Goal: Task Accomplishment & Management: Use online tool/utility

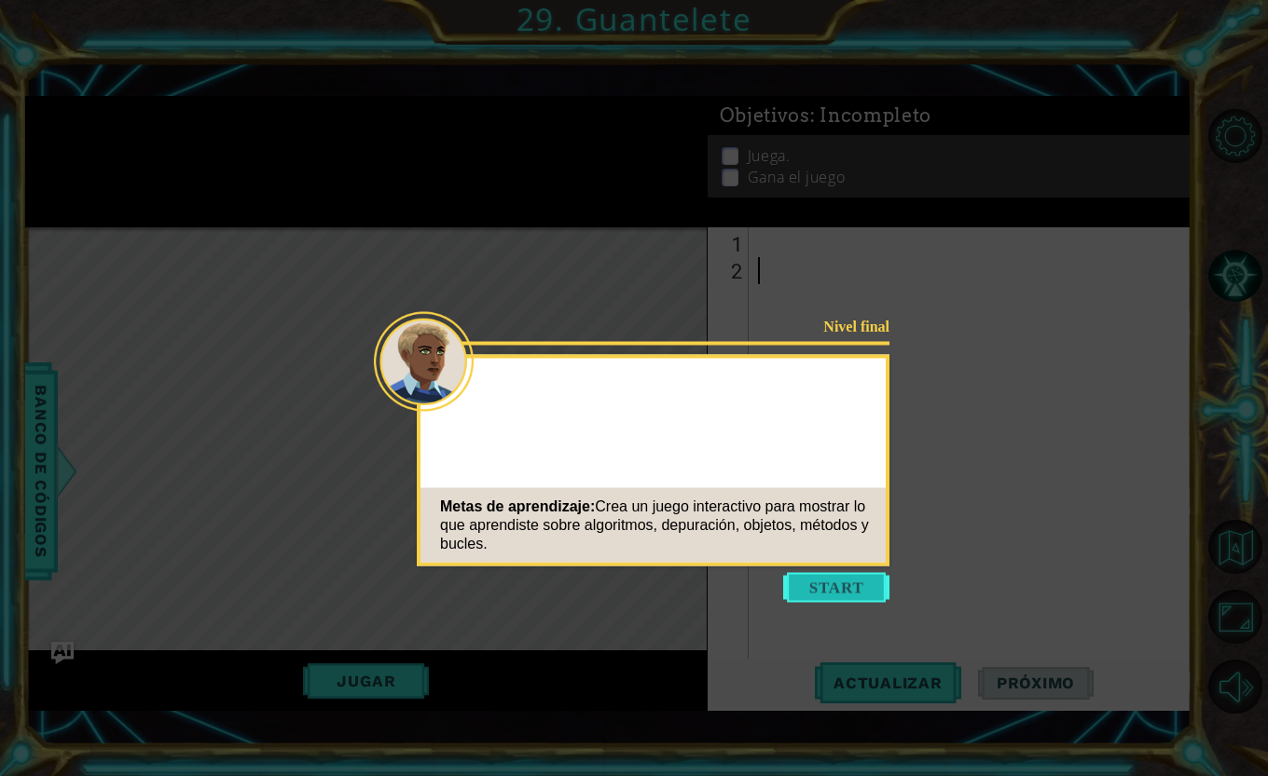
click at [815, 593] on button "Start" at bounding box center [836, 588] width 106 height 30
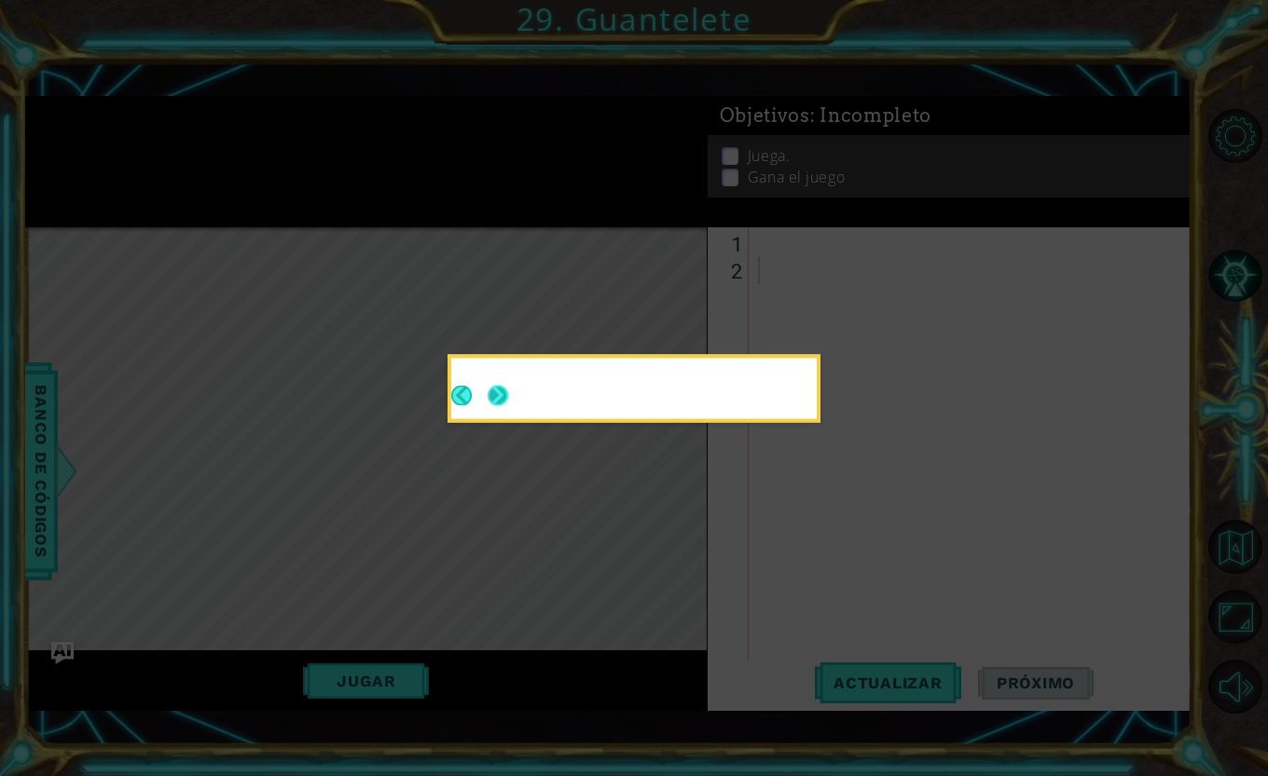
click at [500, 396] on button "Next" at bounding box center [497, 395] width 21 height 21
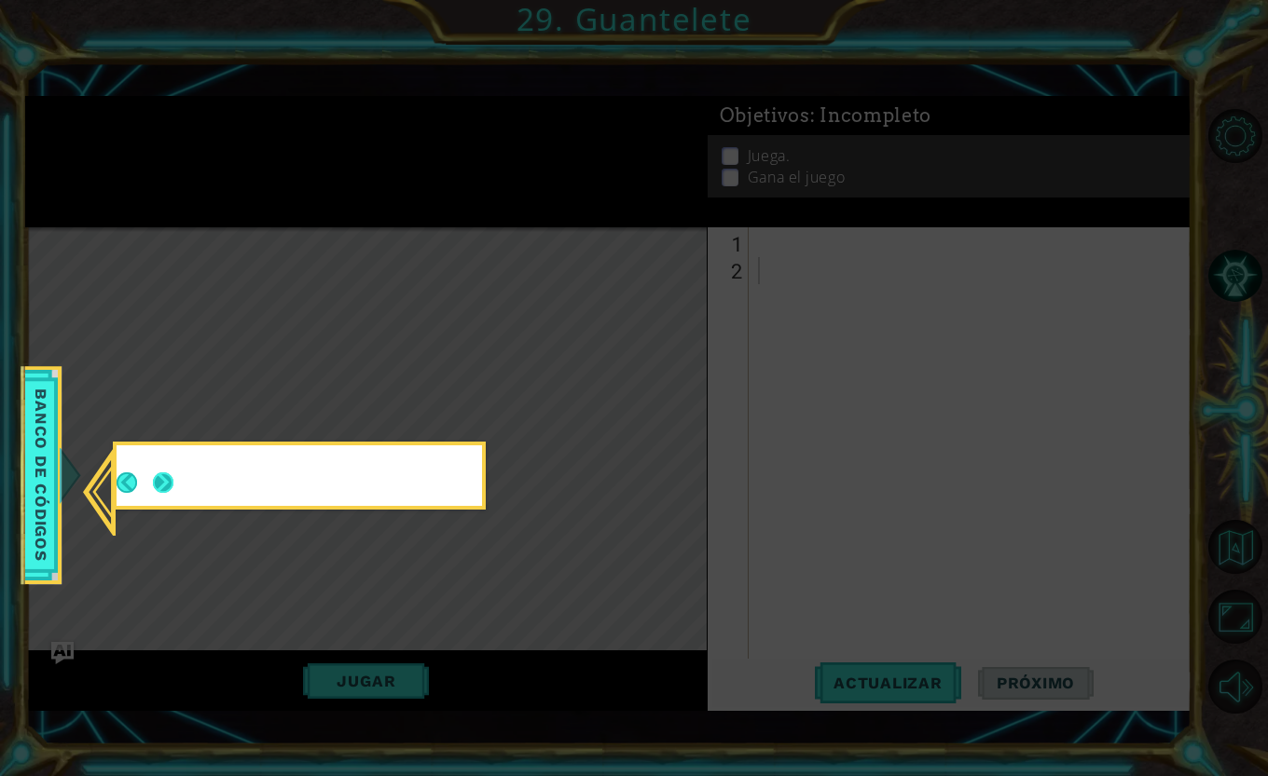
click at [156, 488] on button "Next" at bounding box center [163, 483] width 22 height 22
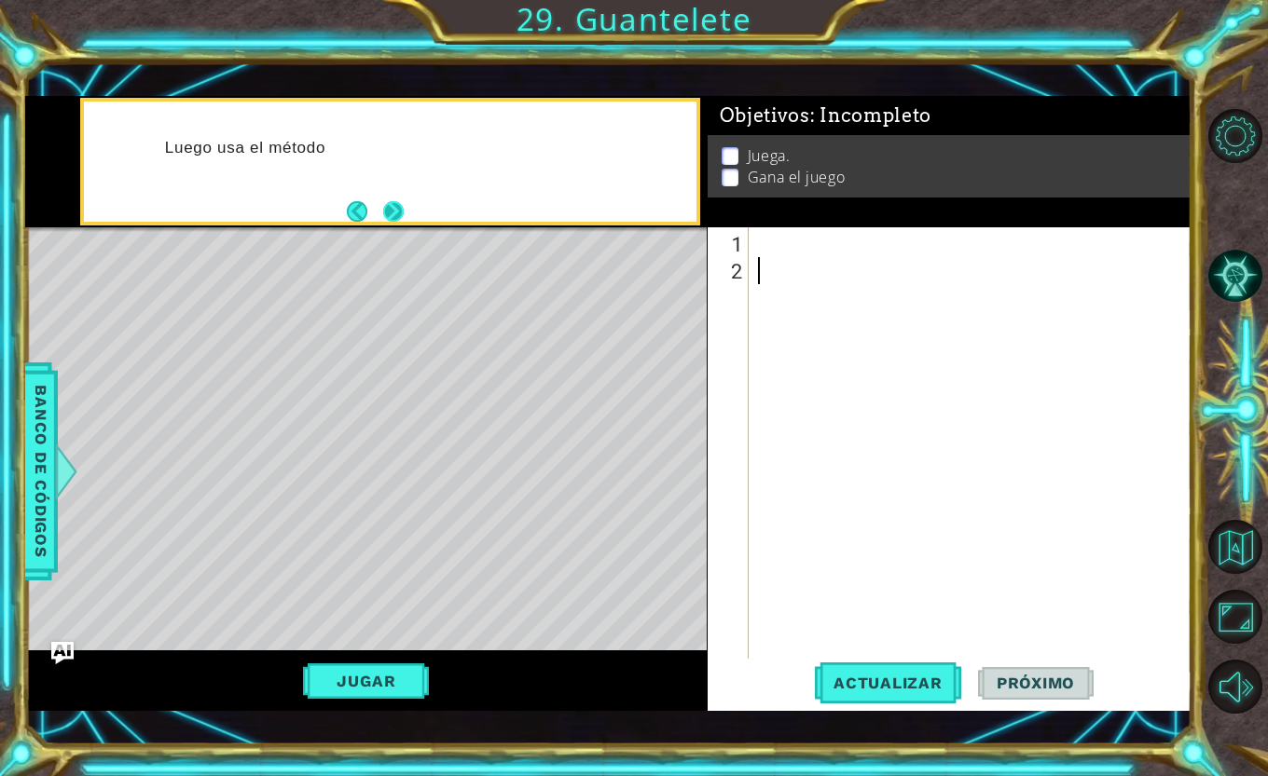
click at [392, 204] on button "Next" at bounding box center [394, 212] width 34 height 34
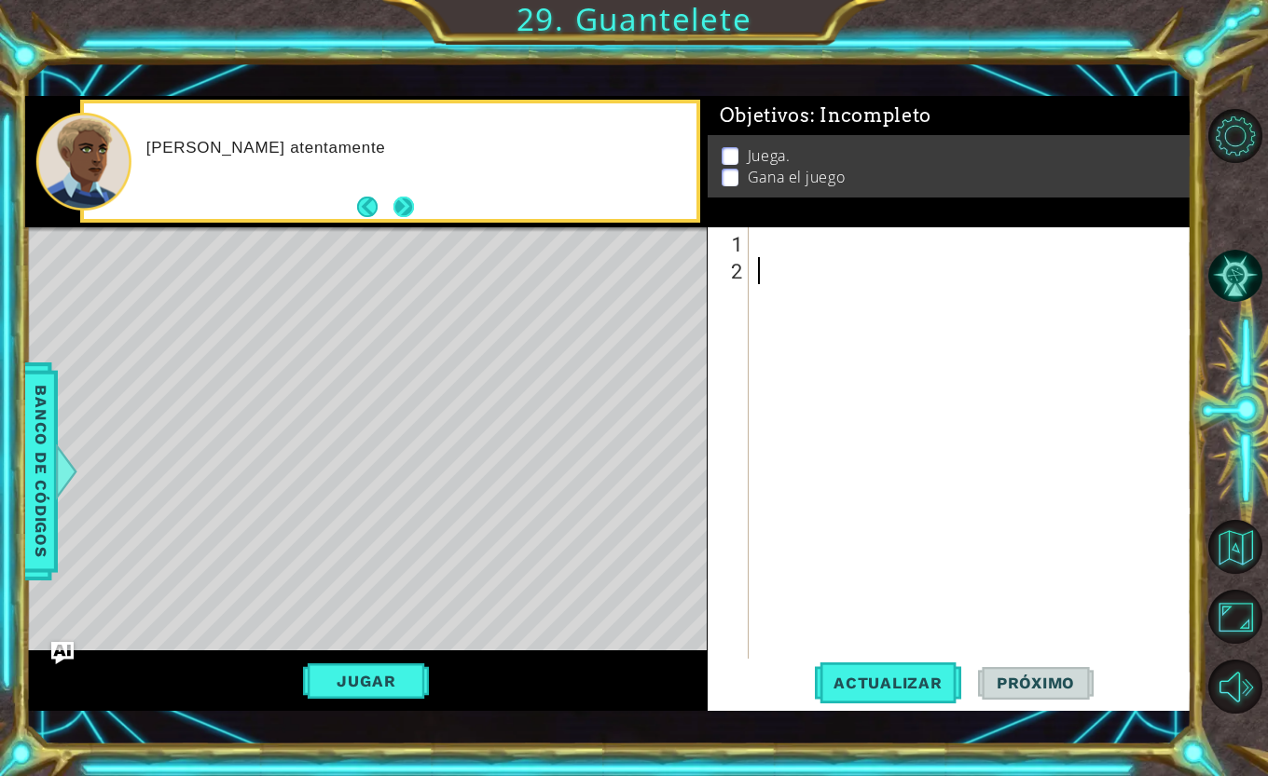
click at [414, 204] on button "Next" at bounding box center [403, 207] width 22 height 22
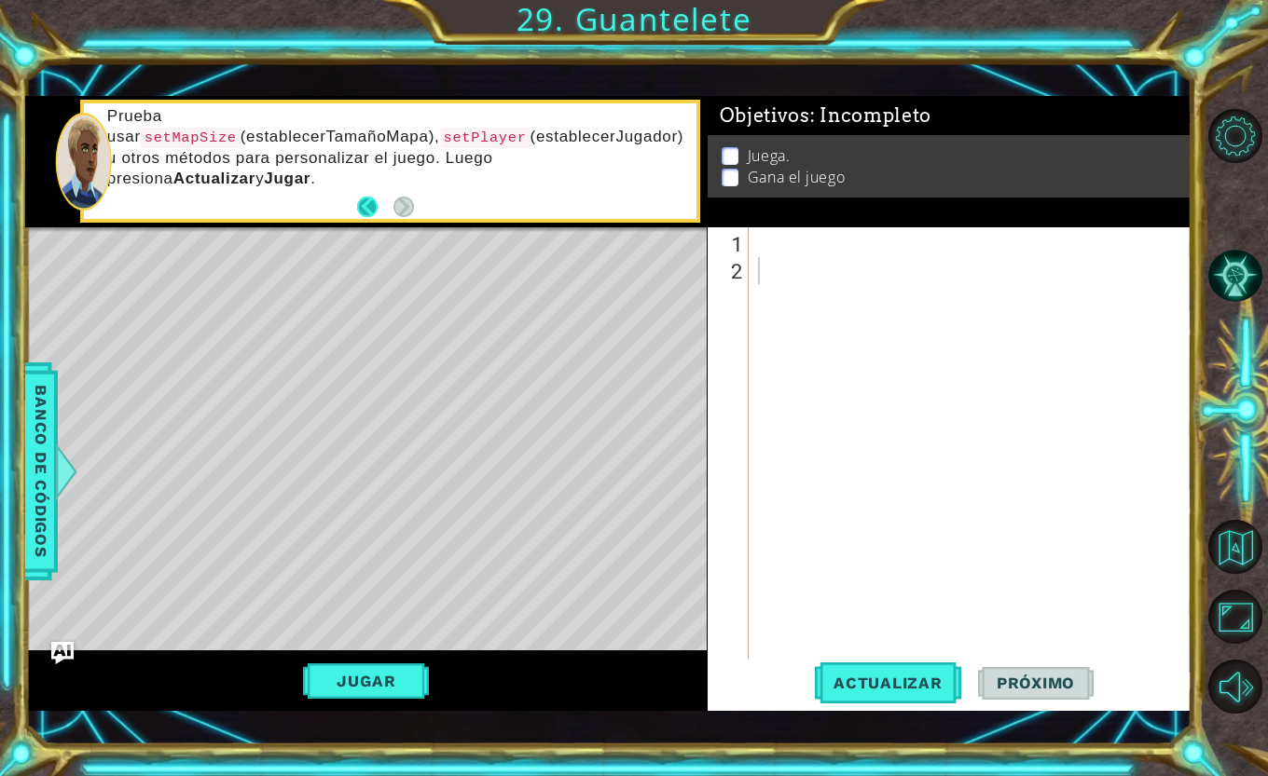
click at [368, 204] on button "Back" at bounding box center [375, 207] width 36 height 21
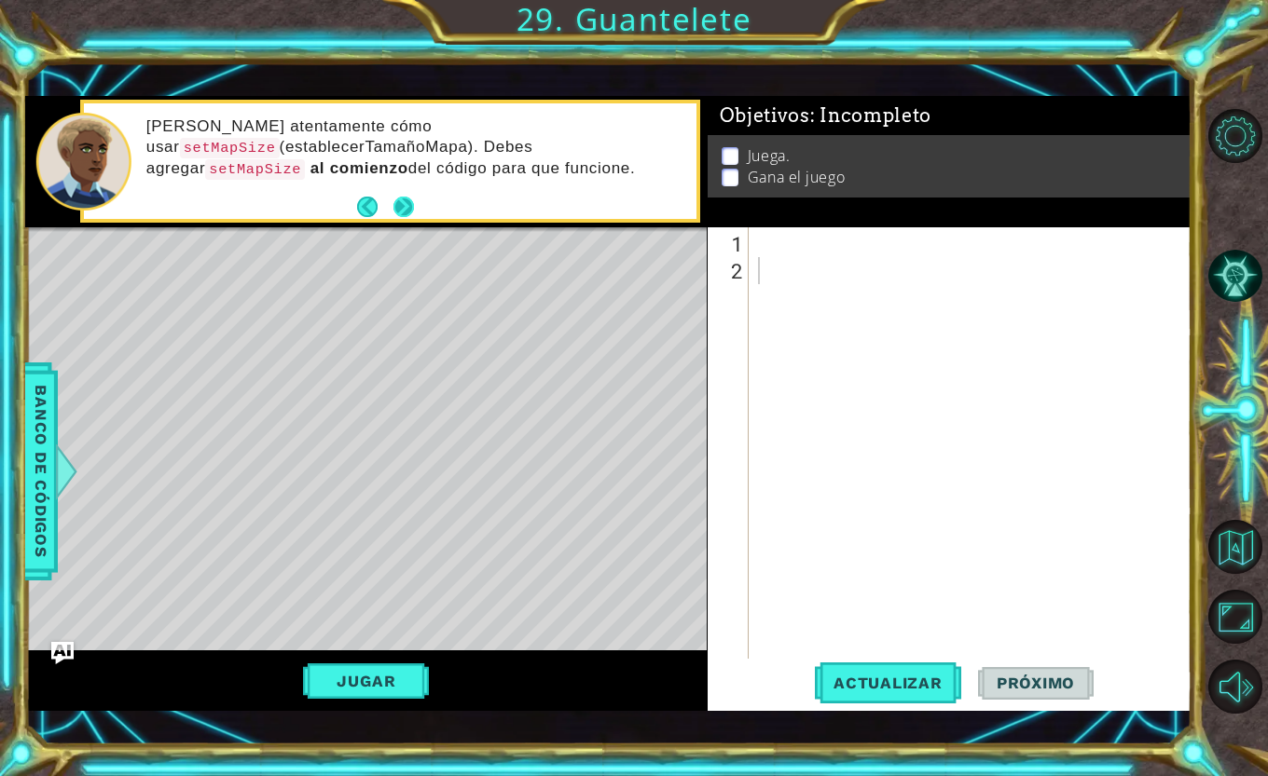
click at [400, 205] on button "Next" at bounding box center [403, 207] width 21 height 21
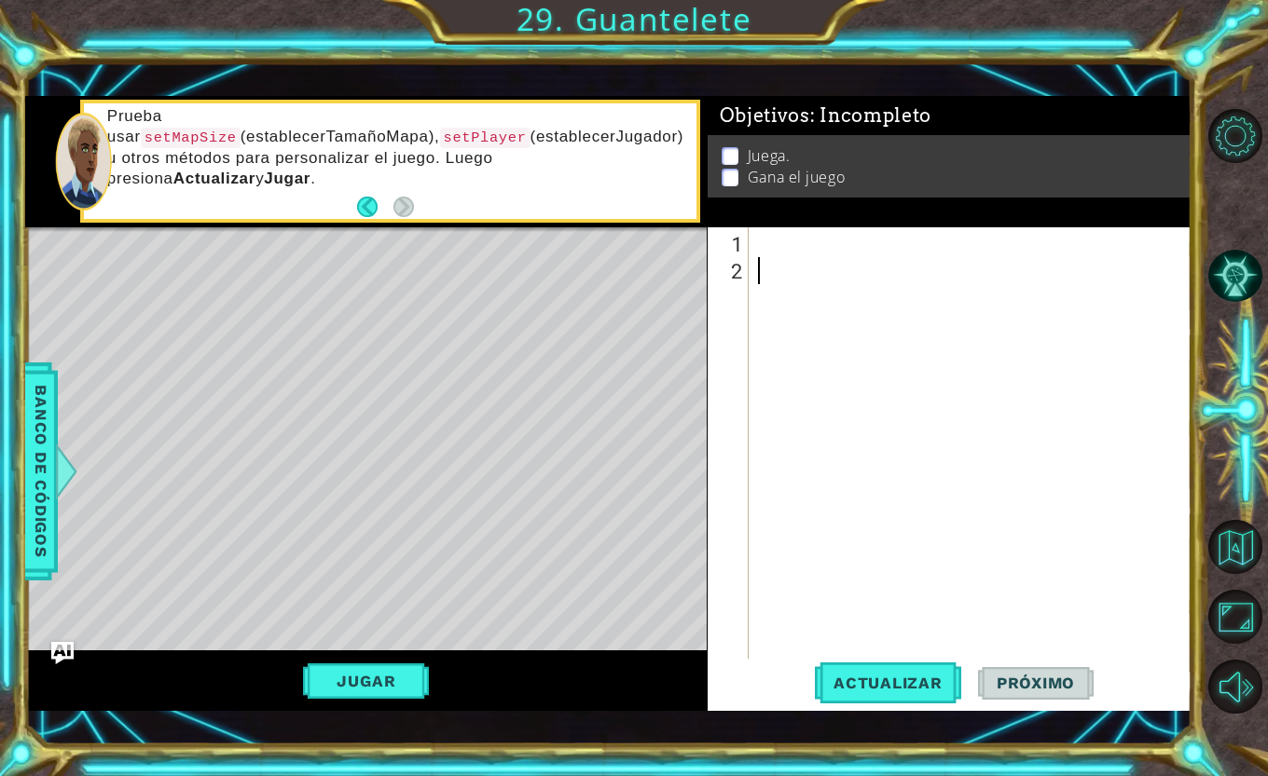
type textarea "m"
click at [838, 682] on span "Actualizar" at bounding box center [888, 683] width 146 height 19
click at [383, 679] on button "Jugar" at bounding box center [366, 681] width 126 height 35
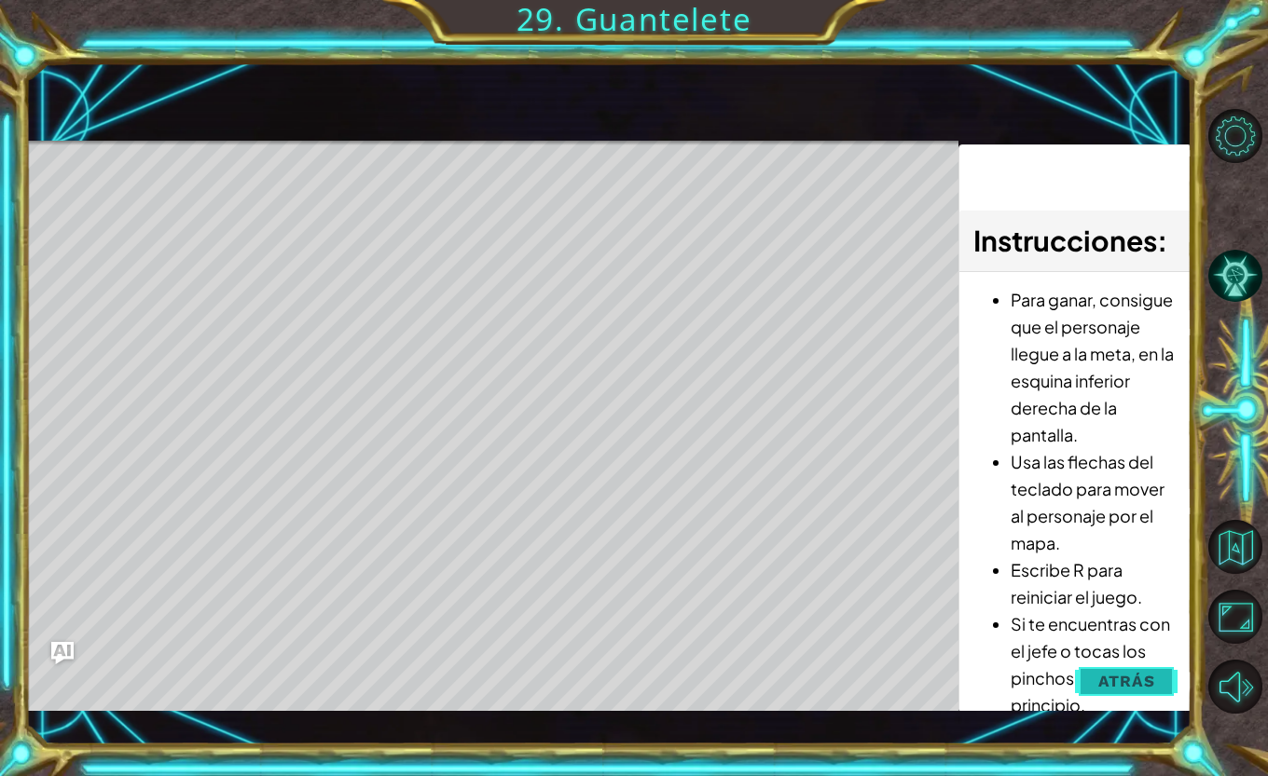
click at [1162, 675] on button "Atrás" at bounding box center [1126, 681] width 103 height 37
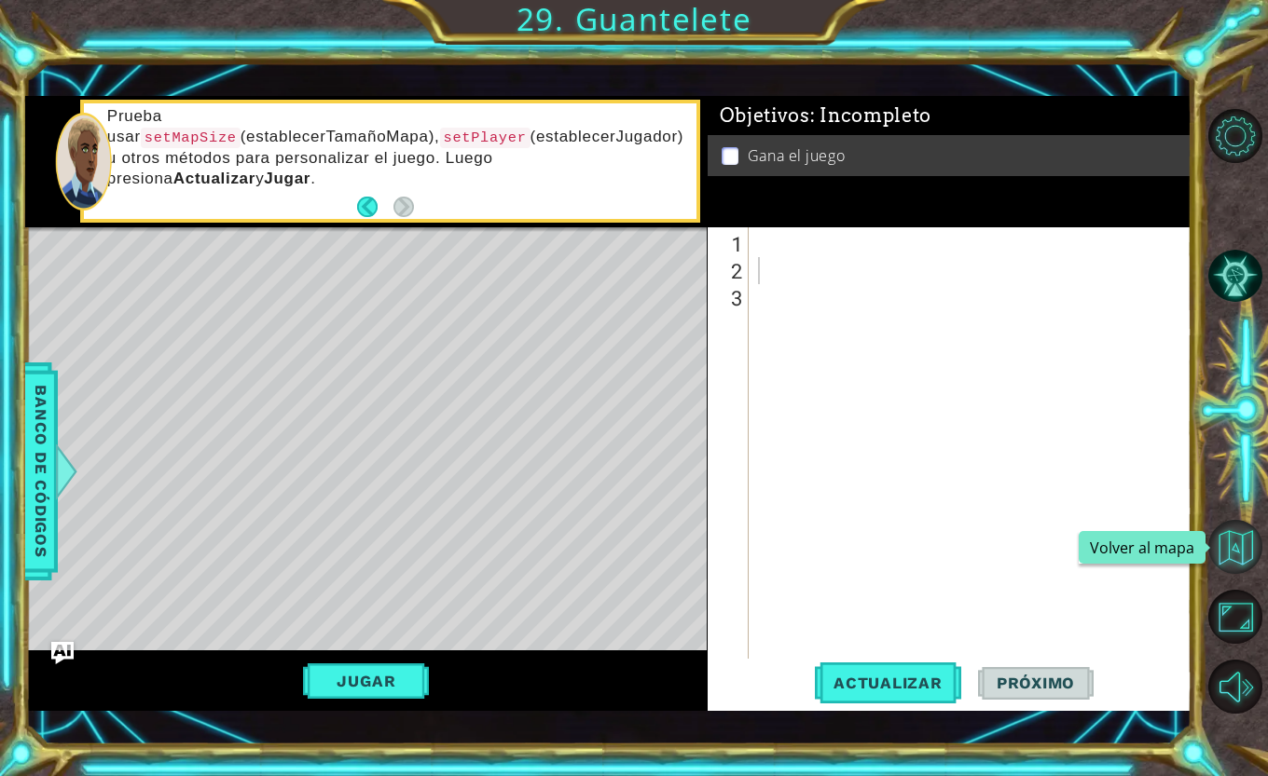
click at [1231, 555] on button "Volver al mapa" at bounding box center [1235, 547] width 54 height 54
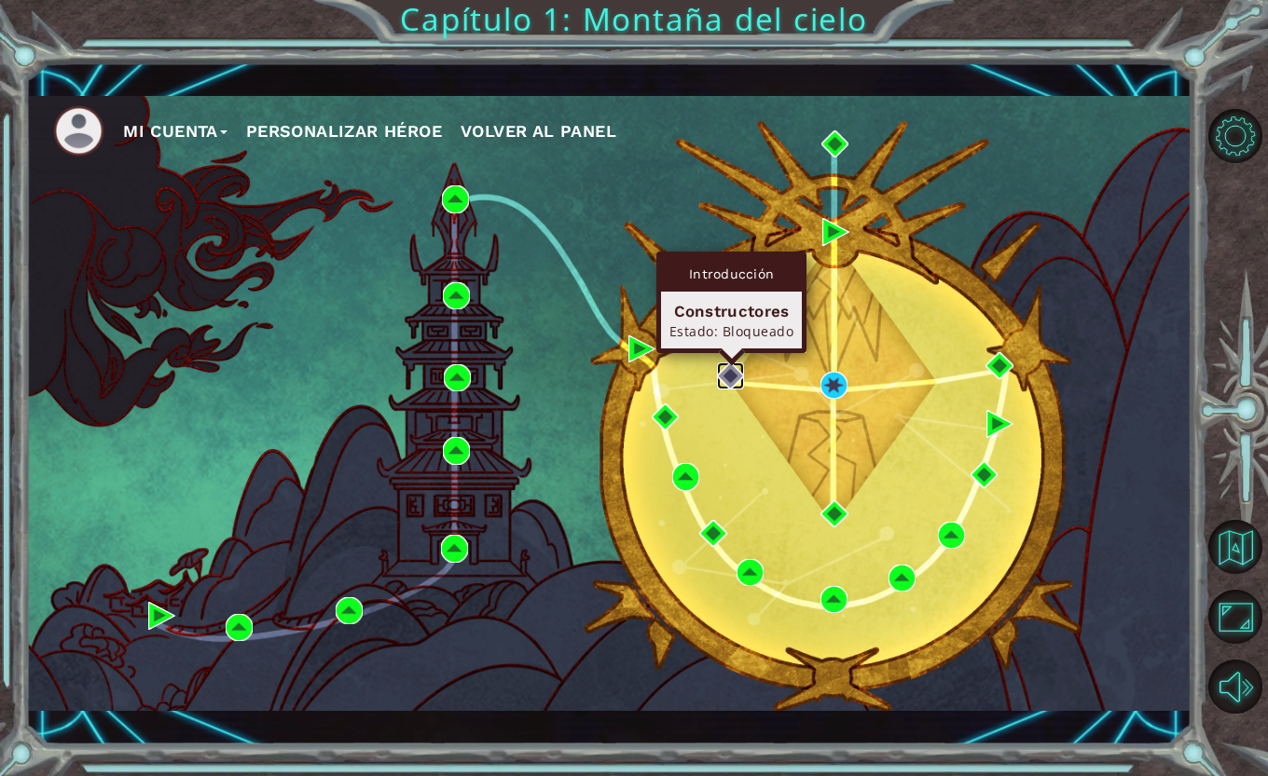
click at [733, 369] on img at bounding box center [730, 376] width 27 height 27
click at [739, 374] on img at bounding box center [730, 376] width 27 height 27
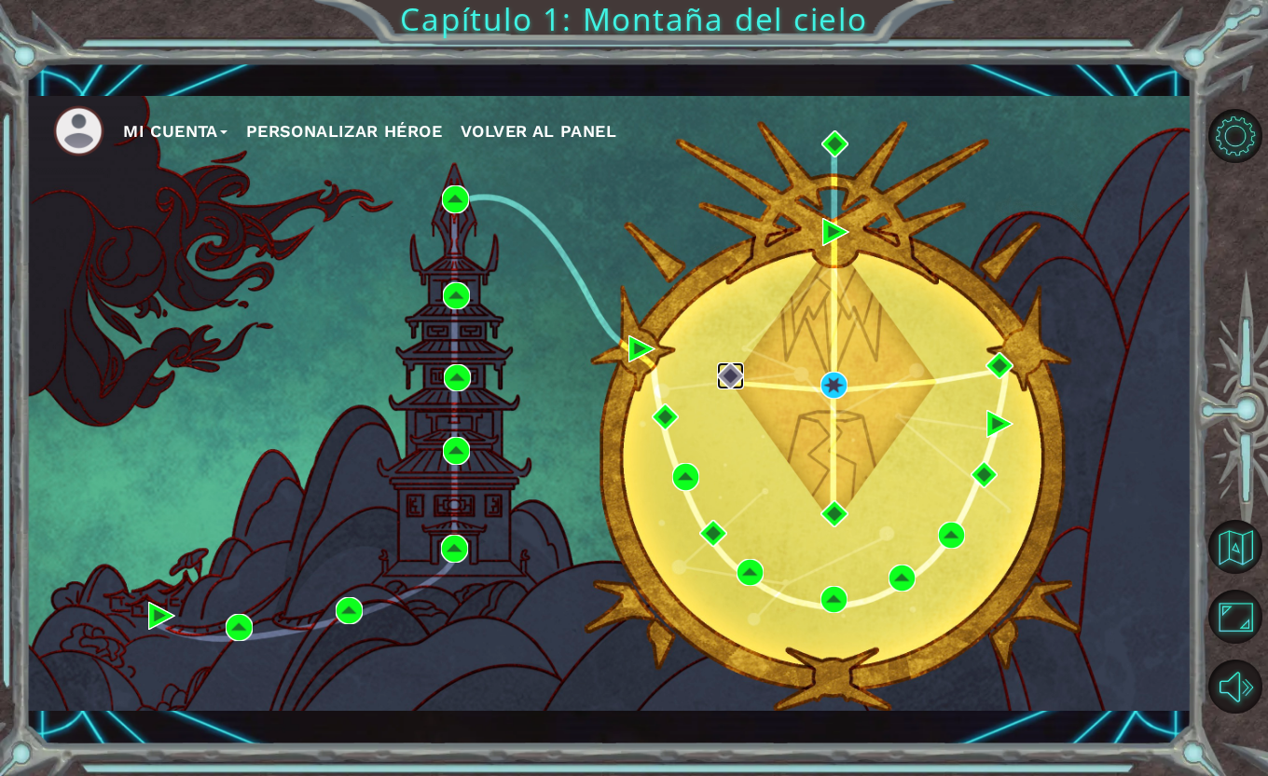
click at [736, 373] on img at bounding box center [730, 376] width 27 height 27
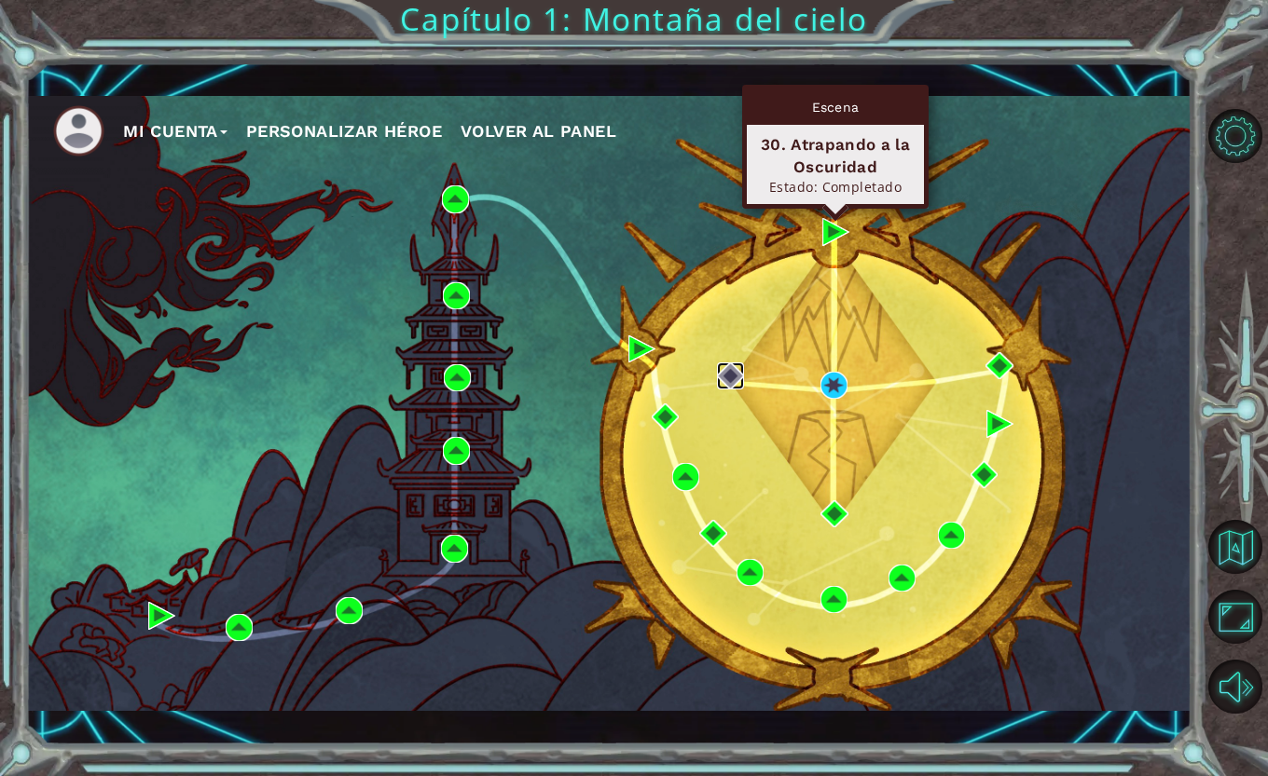
drag, startPoint x: 736, startPoint y: 373, endPoint x: 830, endPoint y: 229, distance: 171.6
click at [830, 229] on div "Mi Cuenta Personalizar héroe Volver al panel" at bounding box center [608, 403] width 1166 height 615
click at [829, 233] on img at bounding box center [835, 231] width 27 height 27
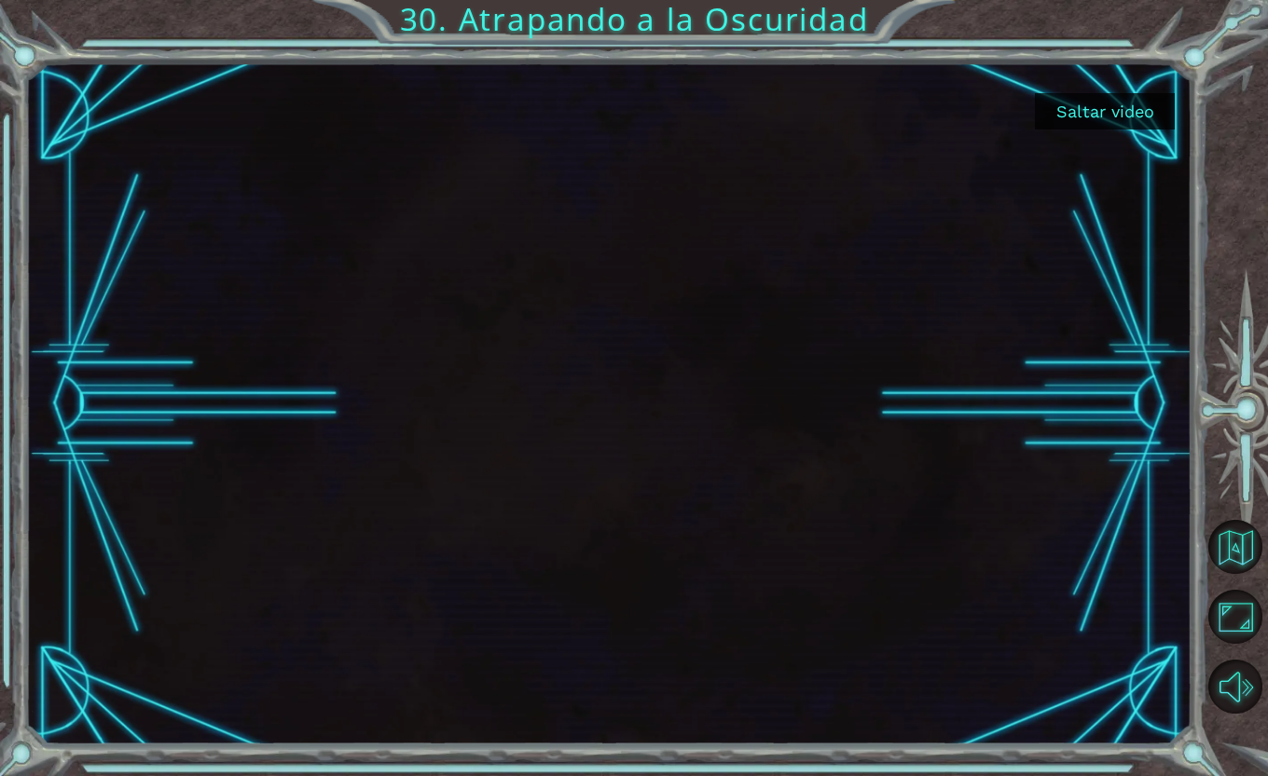
click at [1104, 118] on button "Saltar video" at bounding box center [1105, 111] width 140 height 36
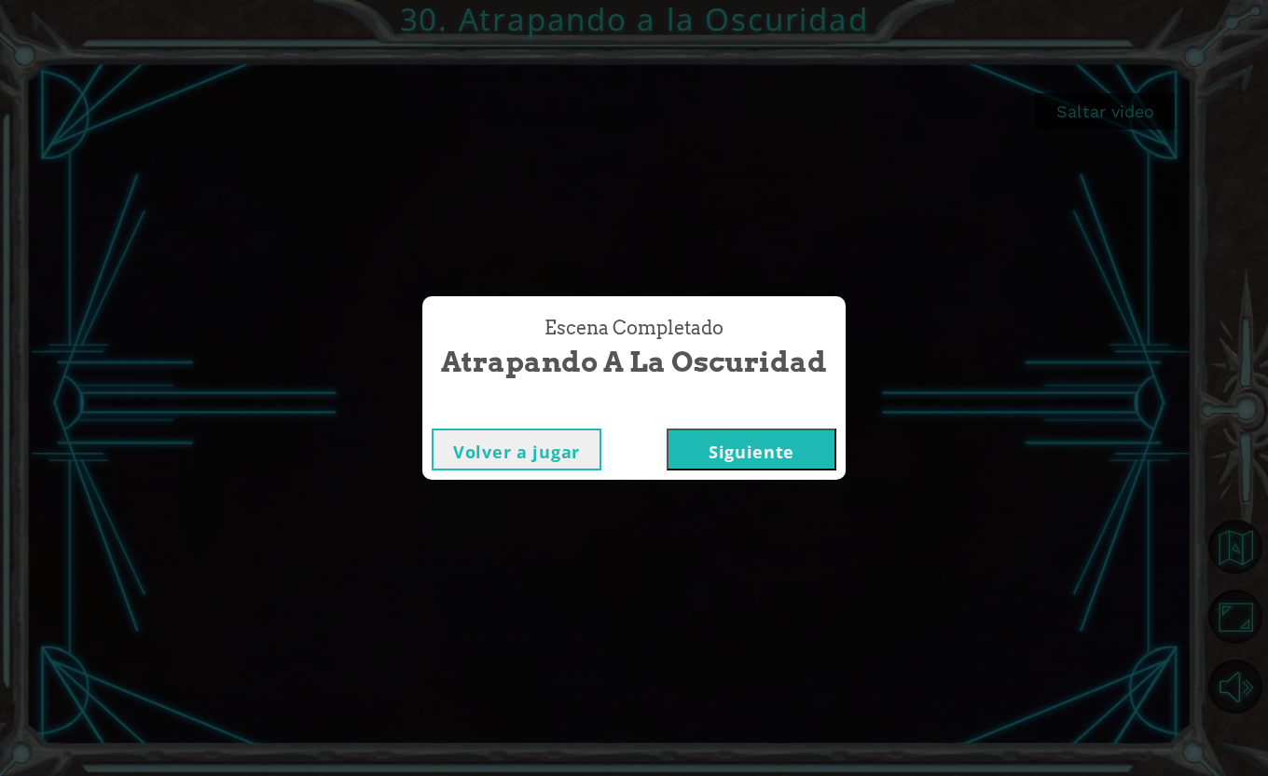
click at [756, 445] on button "Siguiente" at bounding box center [751, 450] width 170 height 42
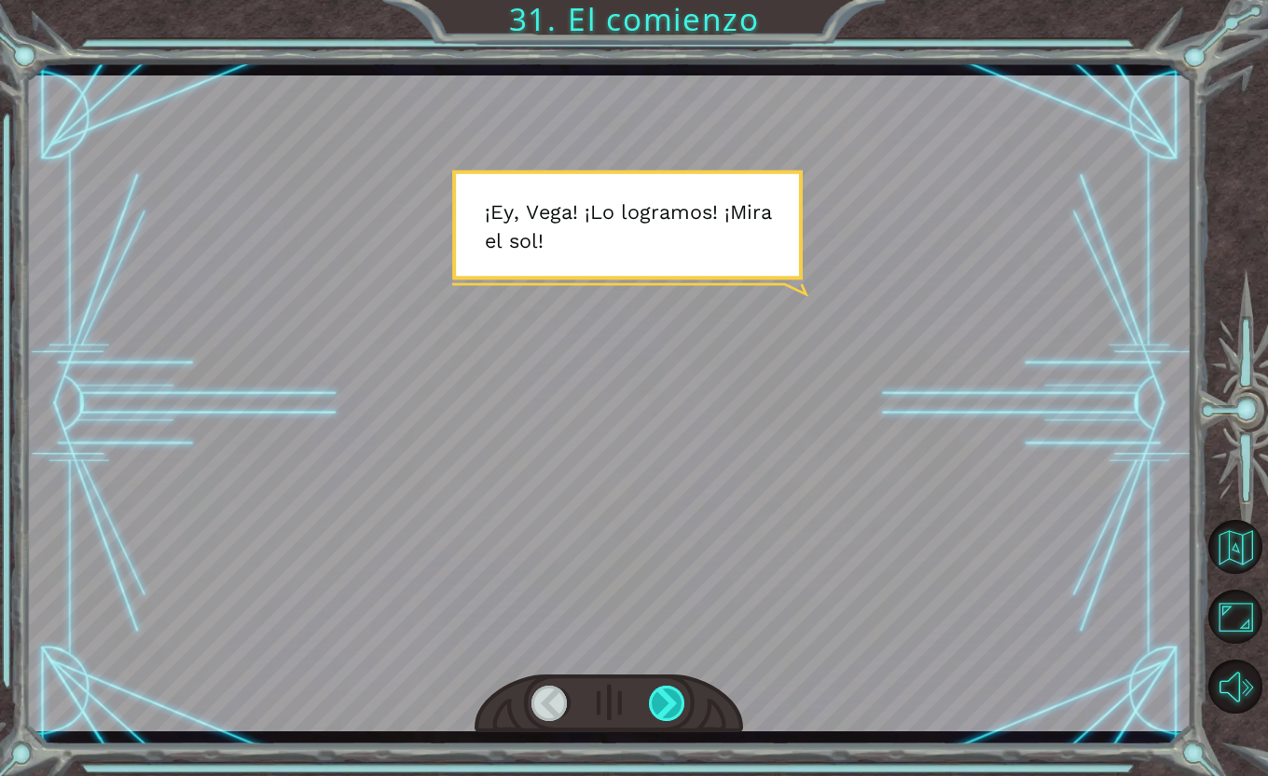
click at [668, 702] on div at bounding box center [667, 703] width 37 height 35
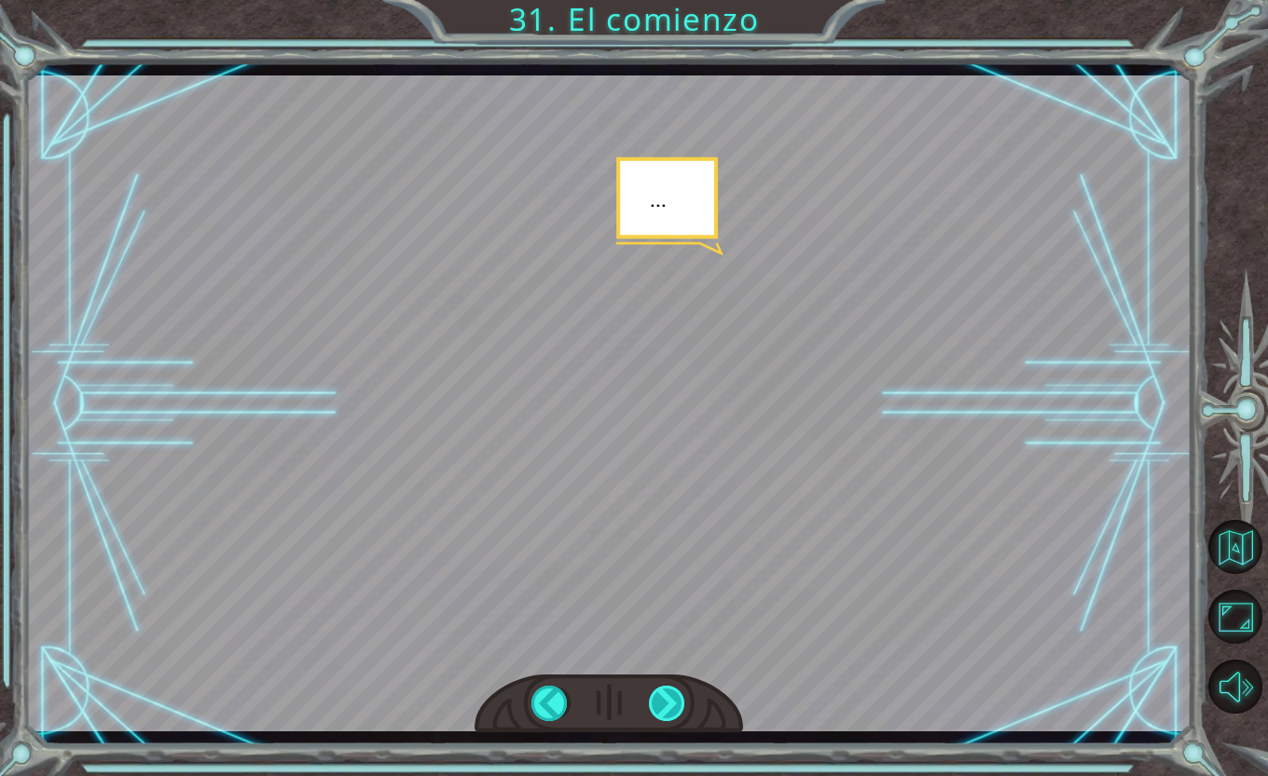
click at [665, 702] on div at bounding box center [667, 703] width 37 height 35
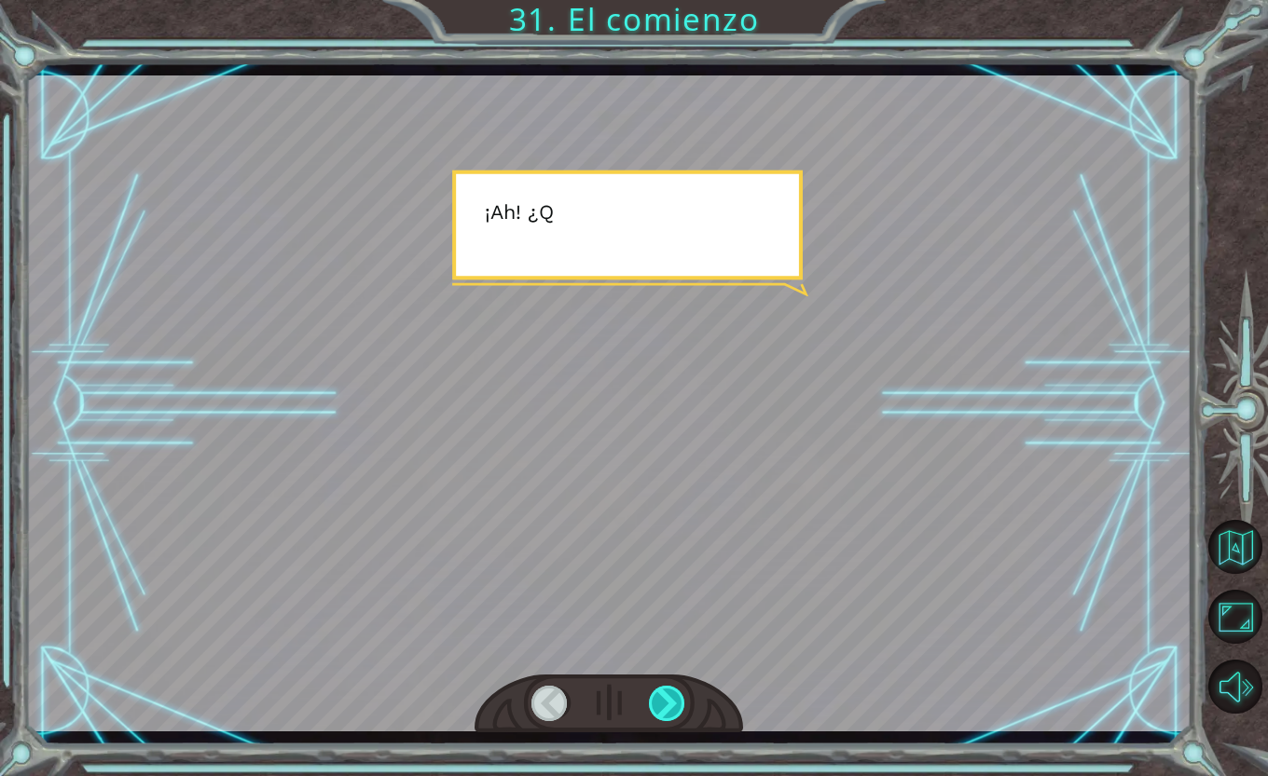
click at [665, 702] on div at bounding box center [667, 703] width 37 height 35
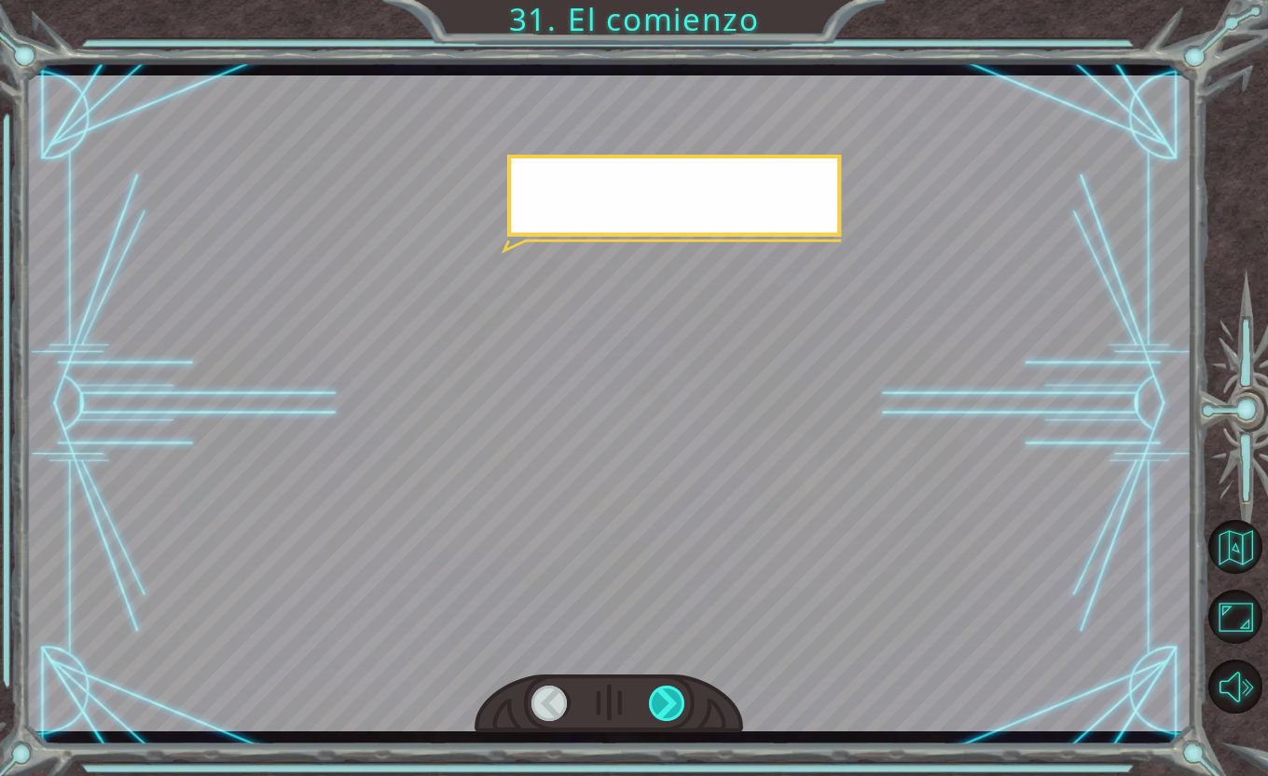
click at [665, 702] on div at bounding box center [667, 703] width 37 height 35
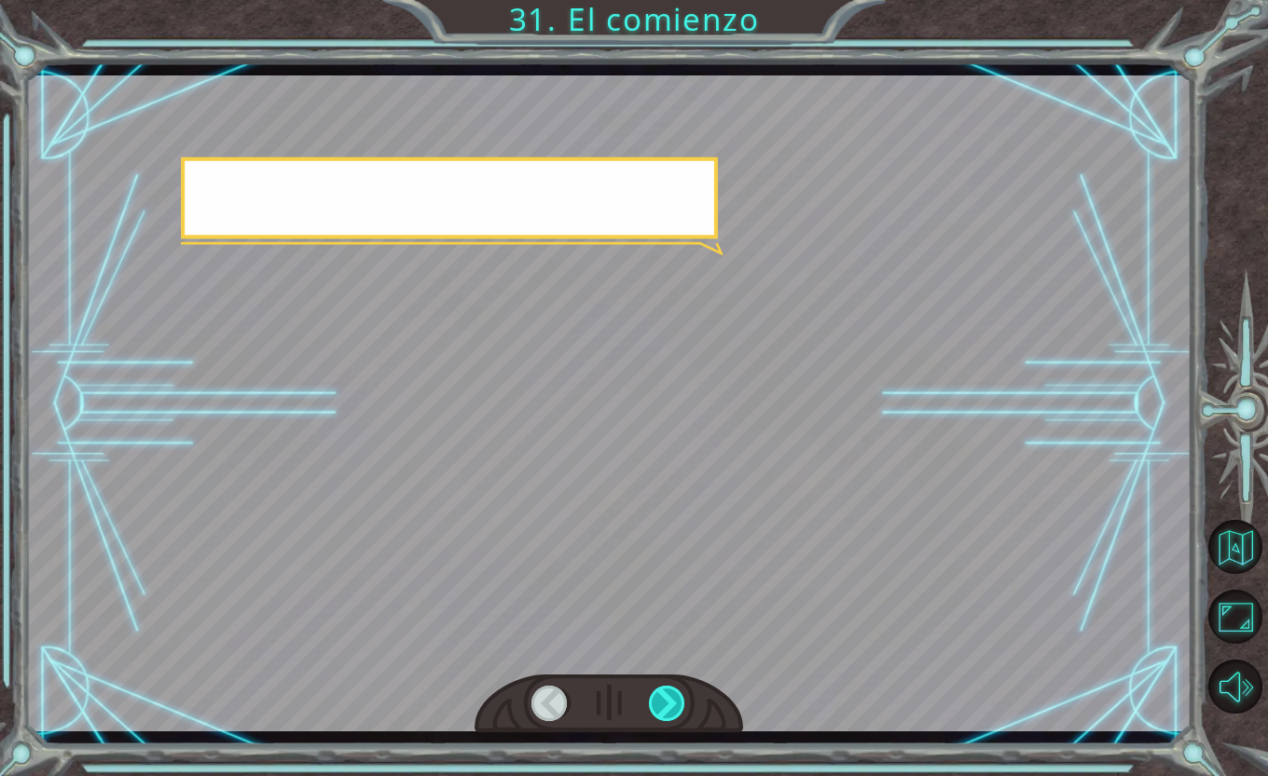
click at [665, 702] on div at bounding box center [667, 703] width 37 height 35
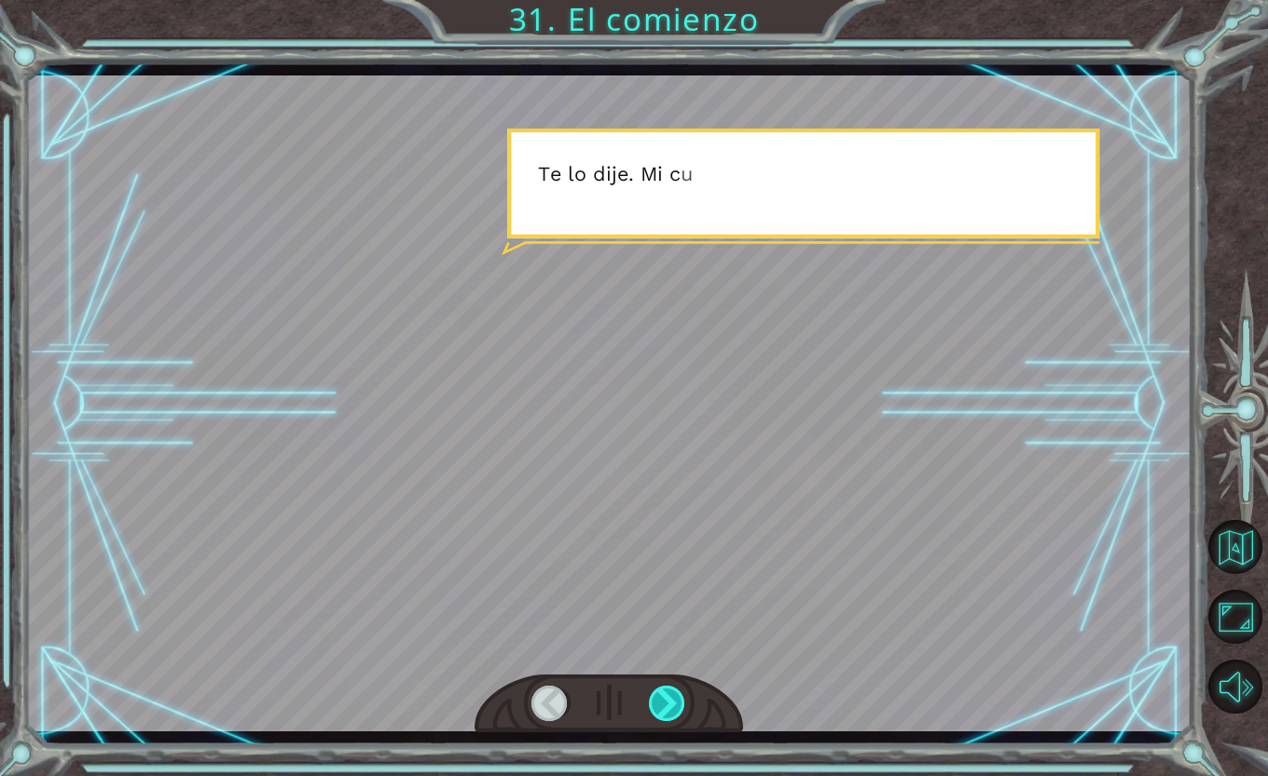
click at [665, 702] on div at bounding box center [667, 703] width 37 height 35
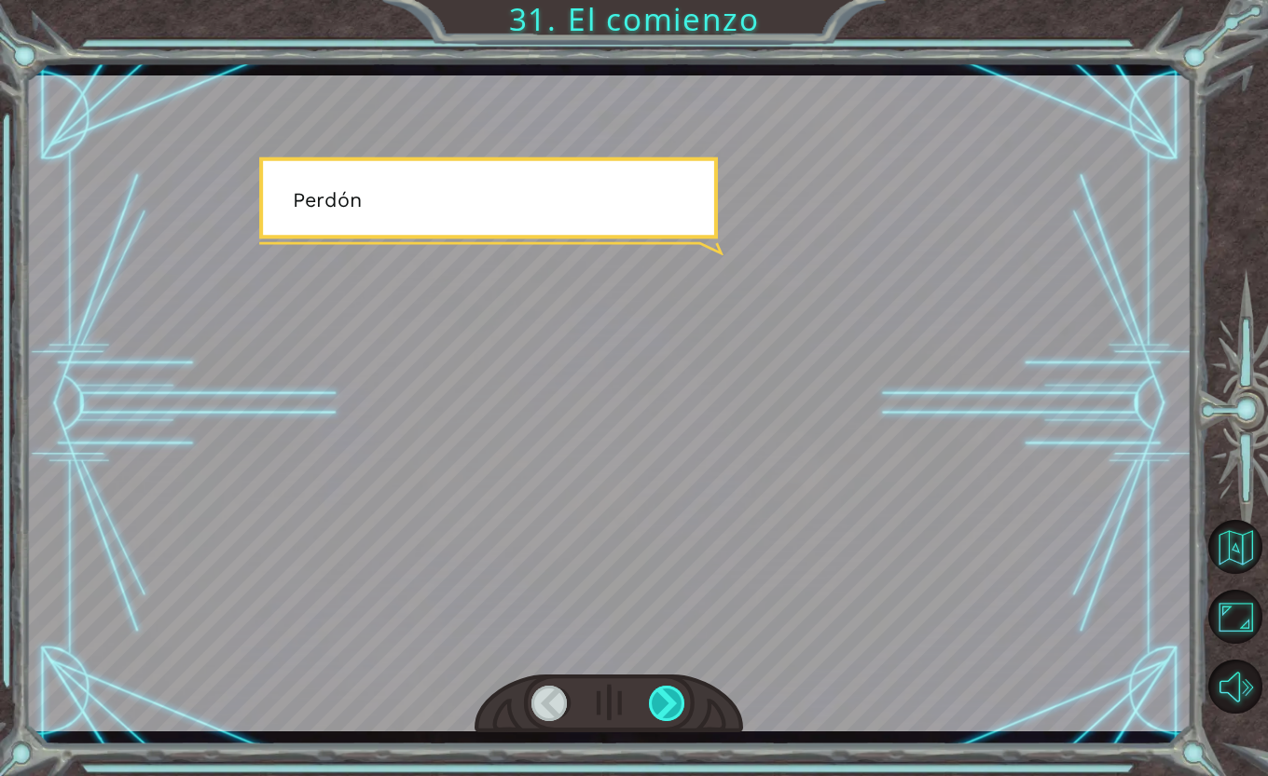
click at [665, 702] on div at bounding box center [667, 703] width 37 height 35
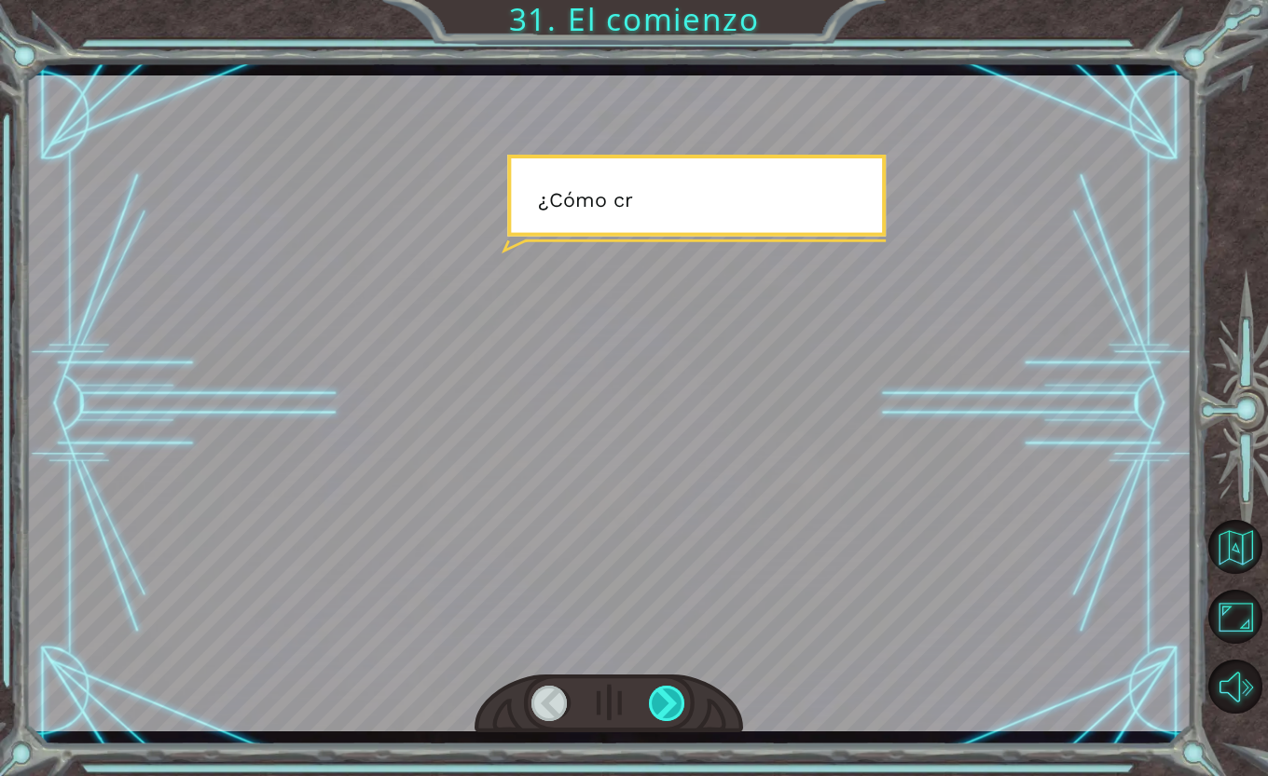
click at [665, 702] on div at bounding box center [667, 703] width 37 height 35
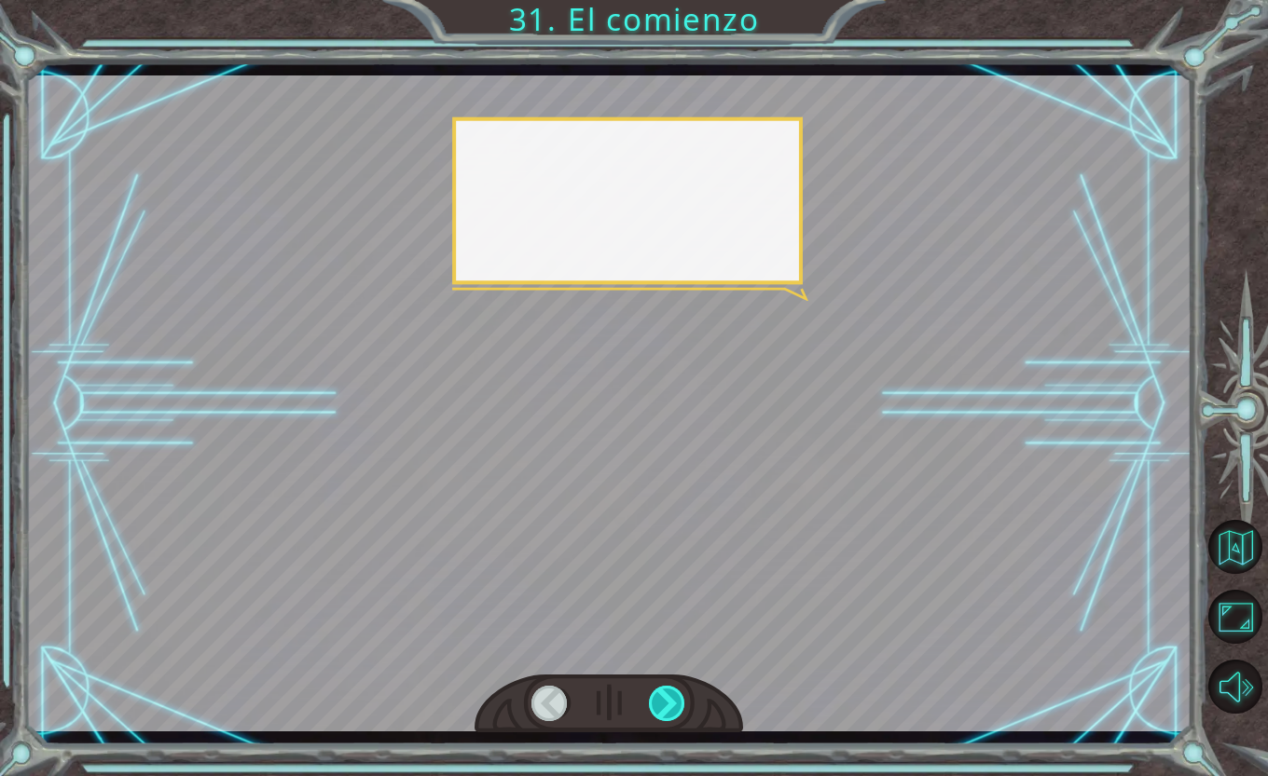
click at [665, 702] on div at bounding box center [667, 703] width 37 height 35
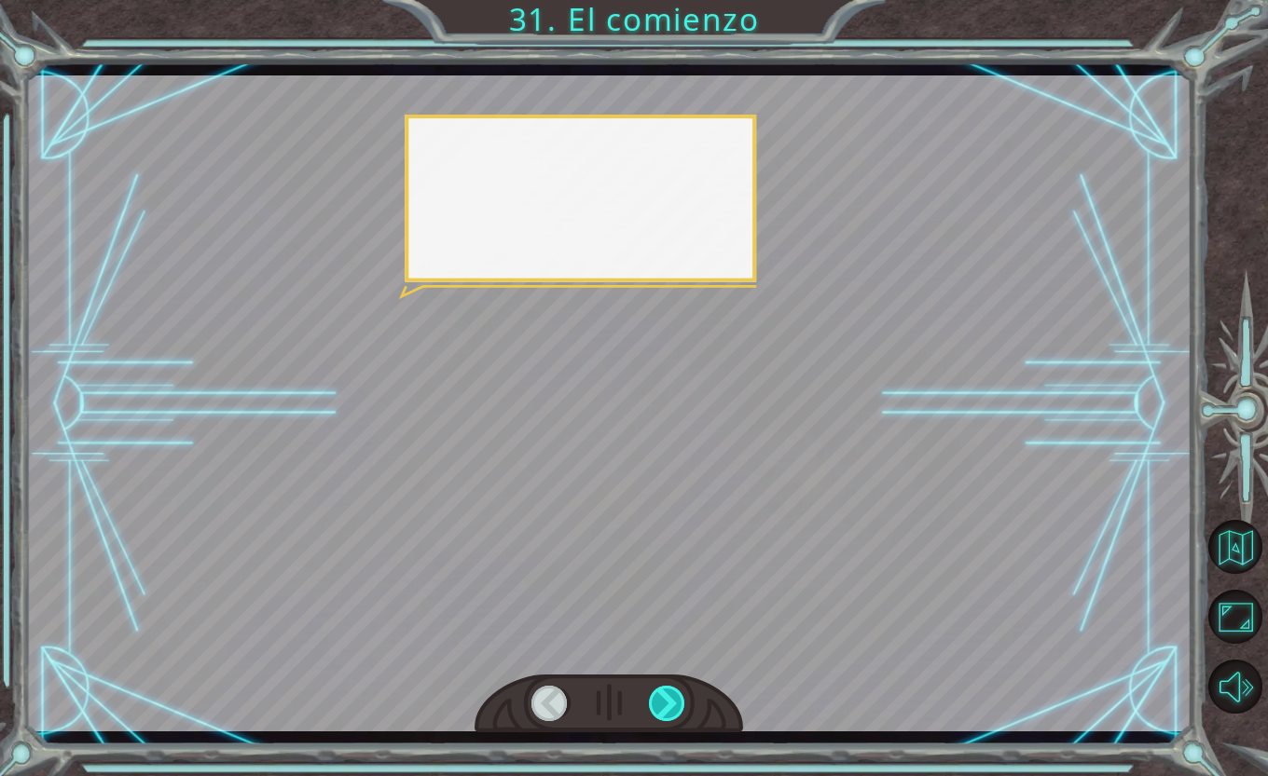
click at [665, 702] on div at bounding box center [667, 703] width 37 height 35
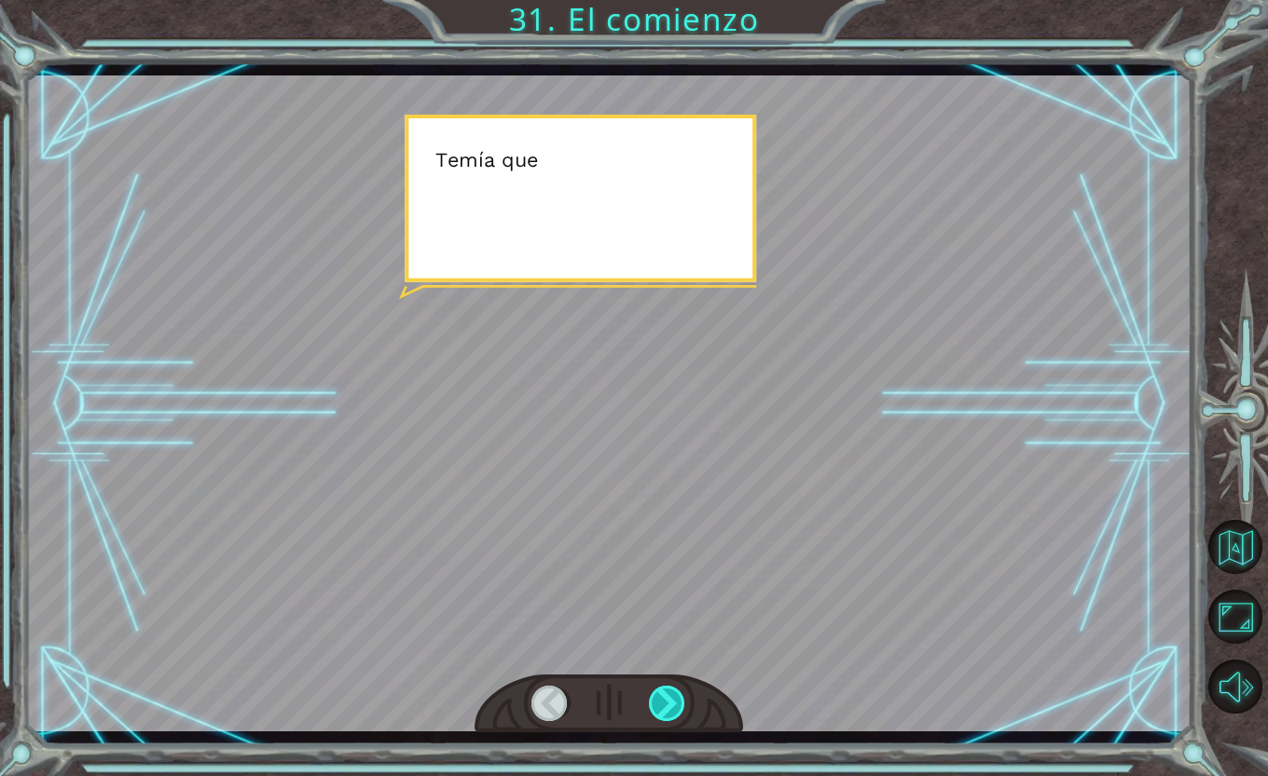
click at [665, 702] on div at bounding box center [667, 703] width 37 height 35
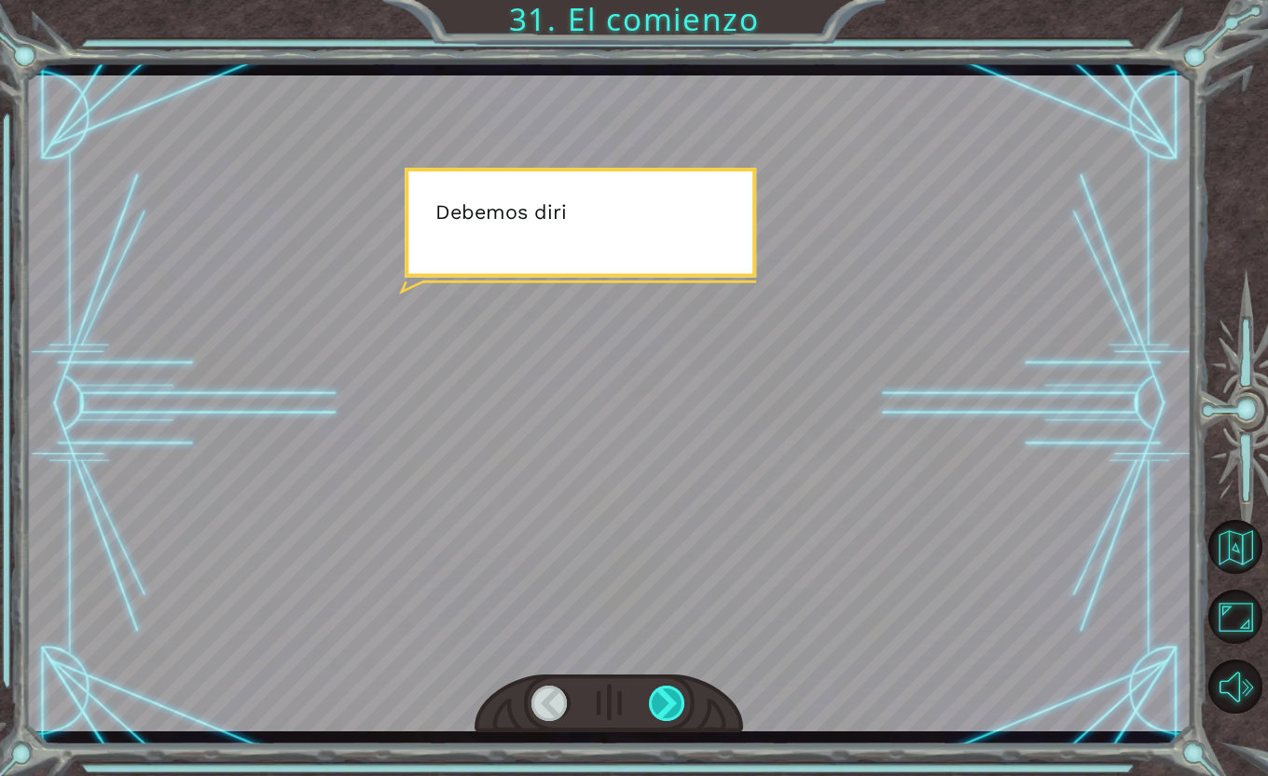
click at [665, 702] on div at bounding box center [667, 703] width 37 height 35
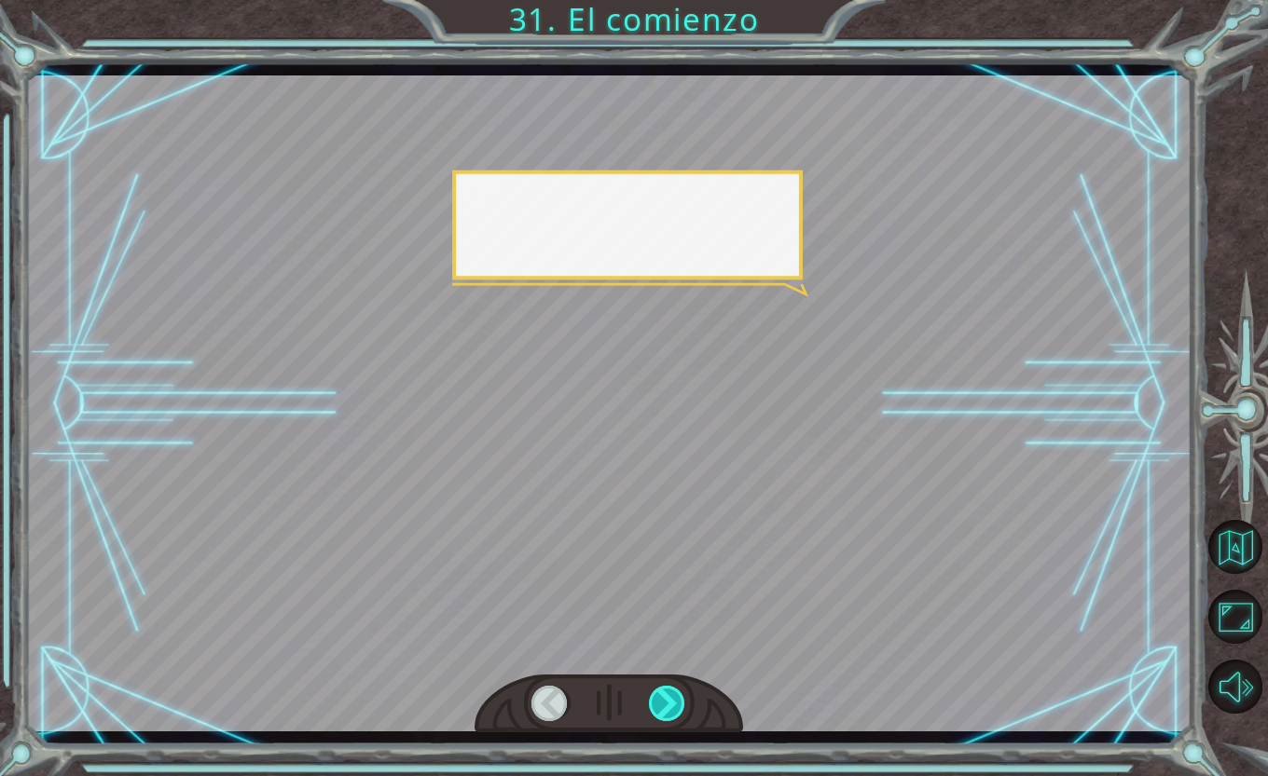
click at [665, 702] on div at bounding box center [667, 703] width 37 height 35
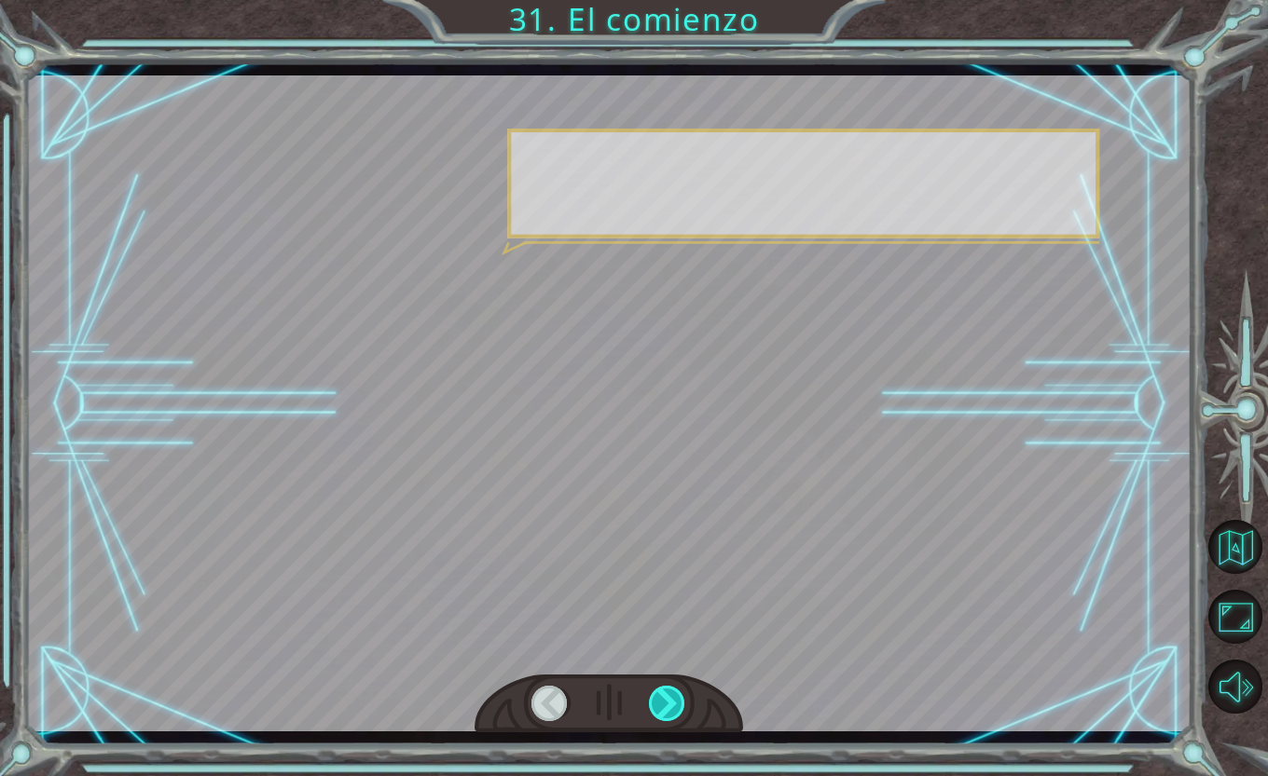
click at [665, 702] on div at bounding box center [667, 703] width 37 height 35
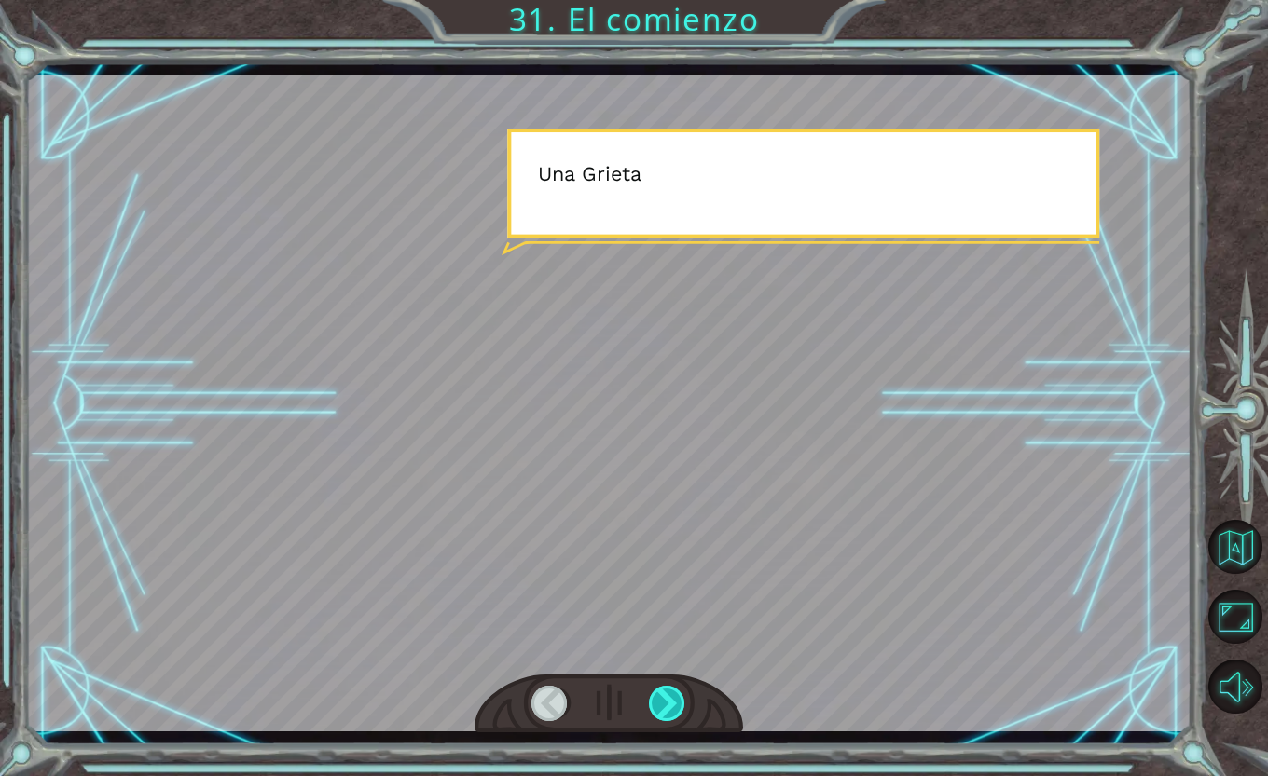
click at [665, 702] on div at bounding box center [667, 703] width 37 height 35
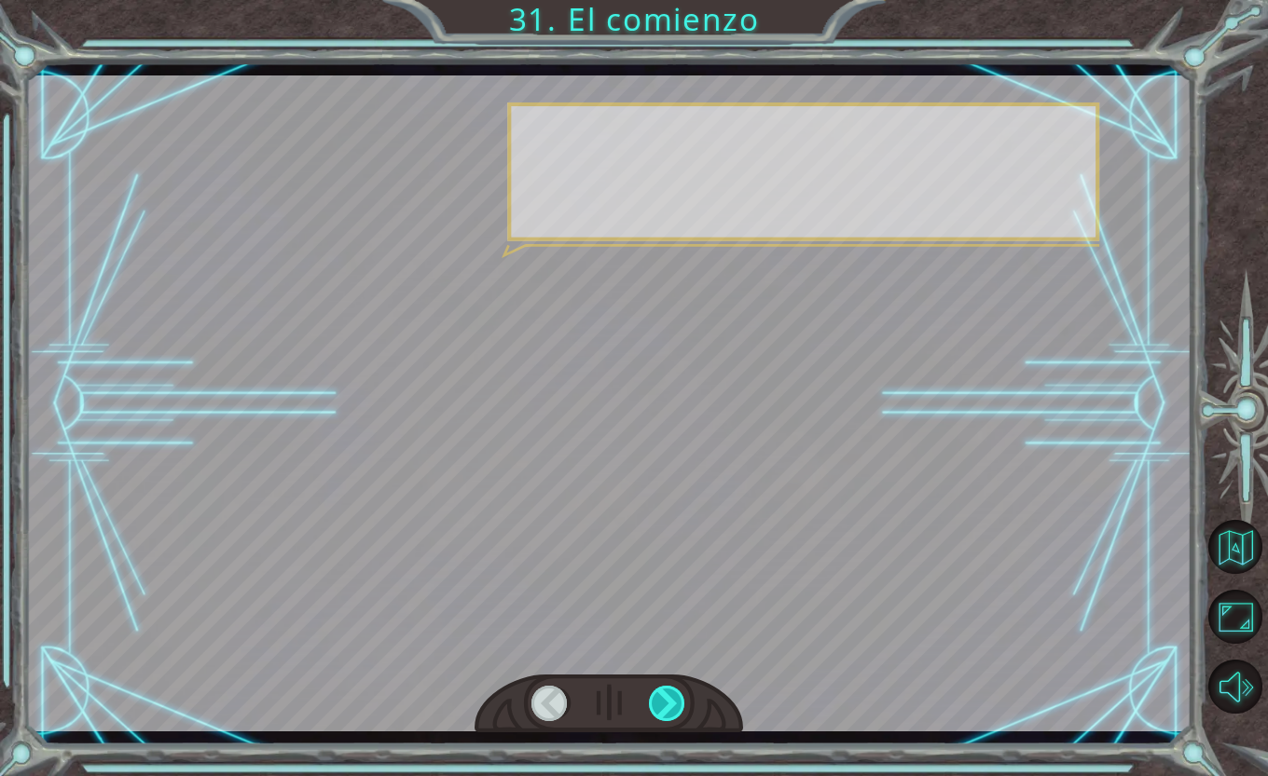
click at [665, 702] on div at bounding box center [667, 703] width 37 height 35
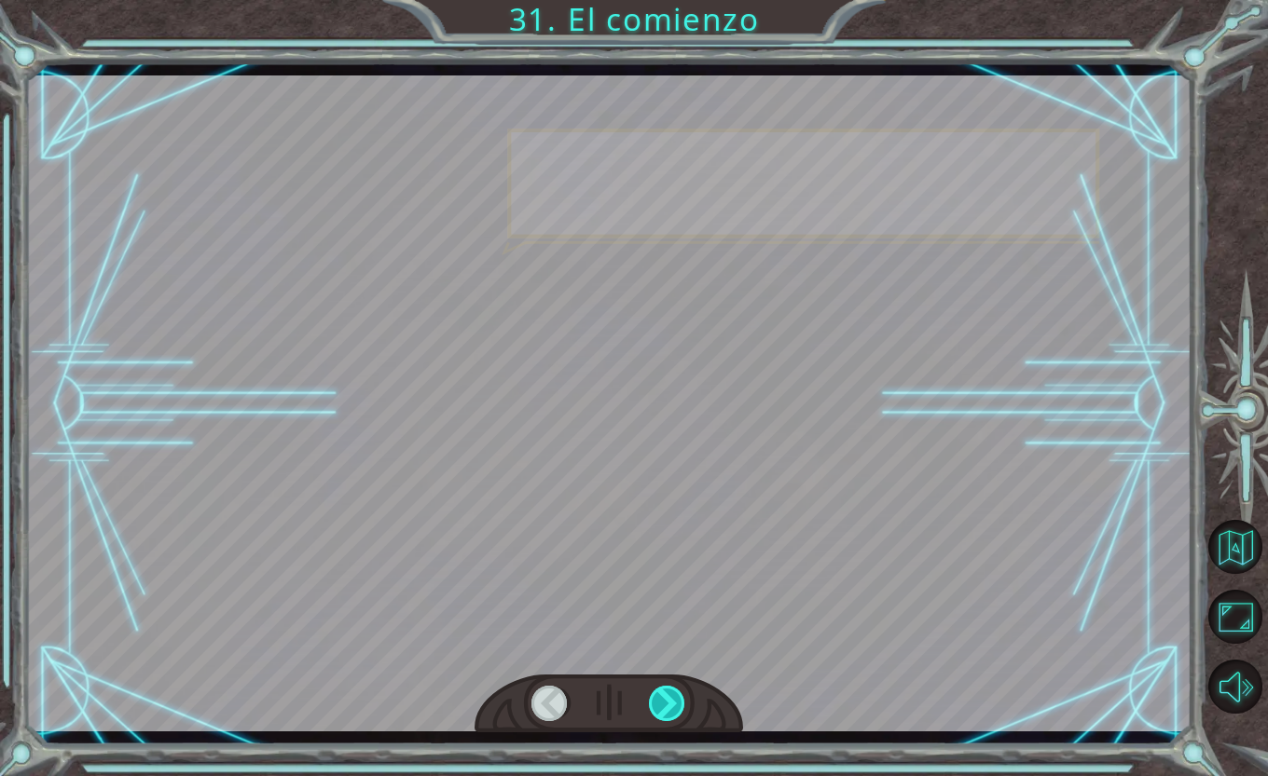
click at [665, 702] on div at bounding box center [667, 703] width 37 height 35
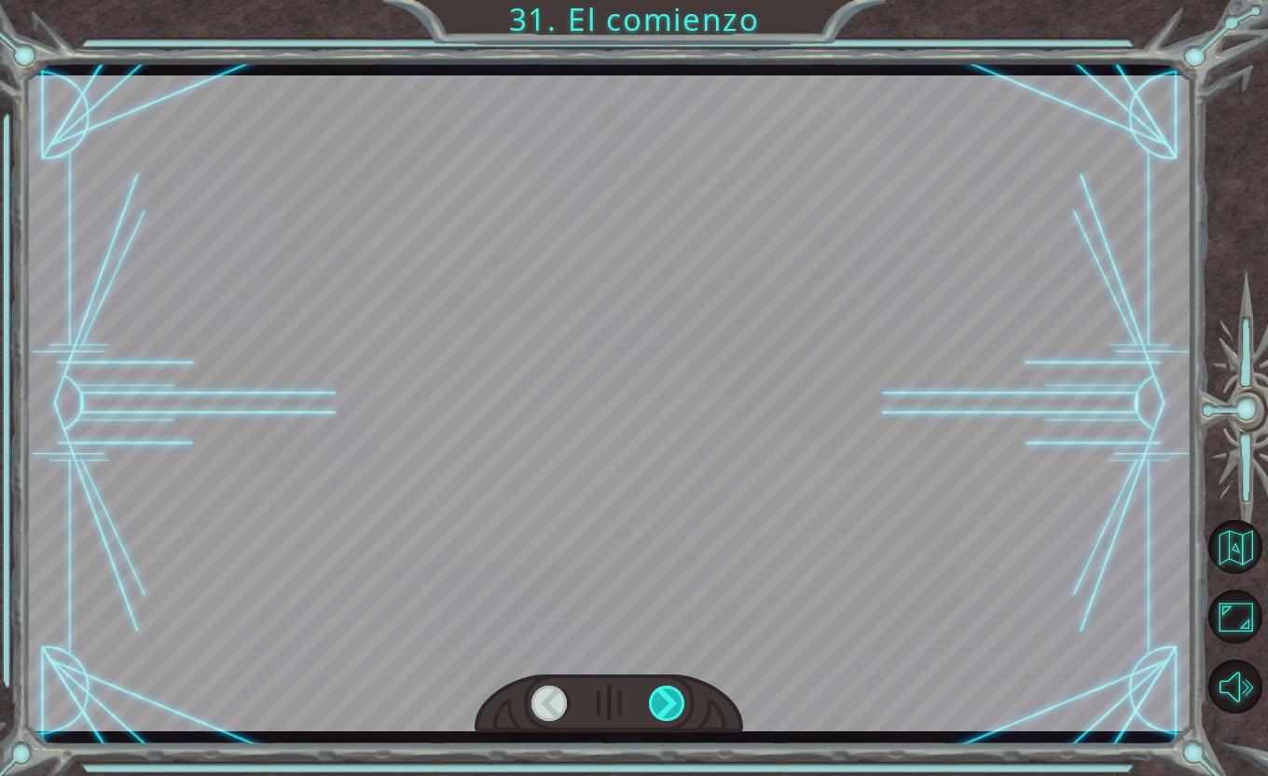
click at [665, 702] on div at bounding box center [667, 703] width 37 height 35
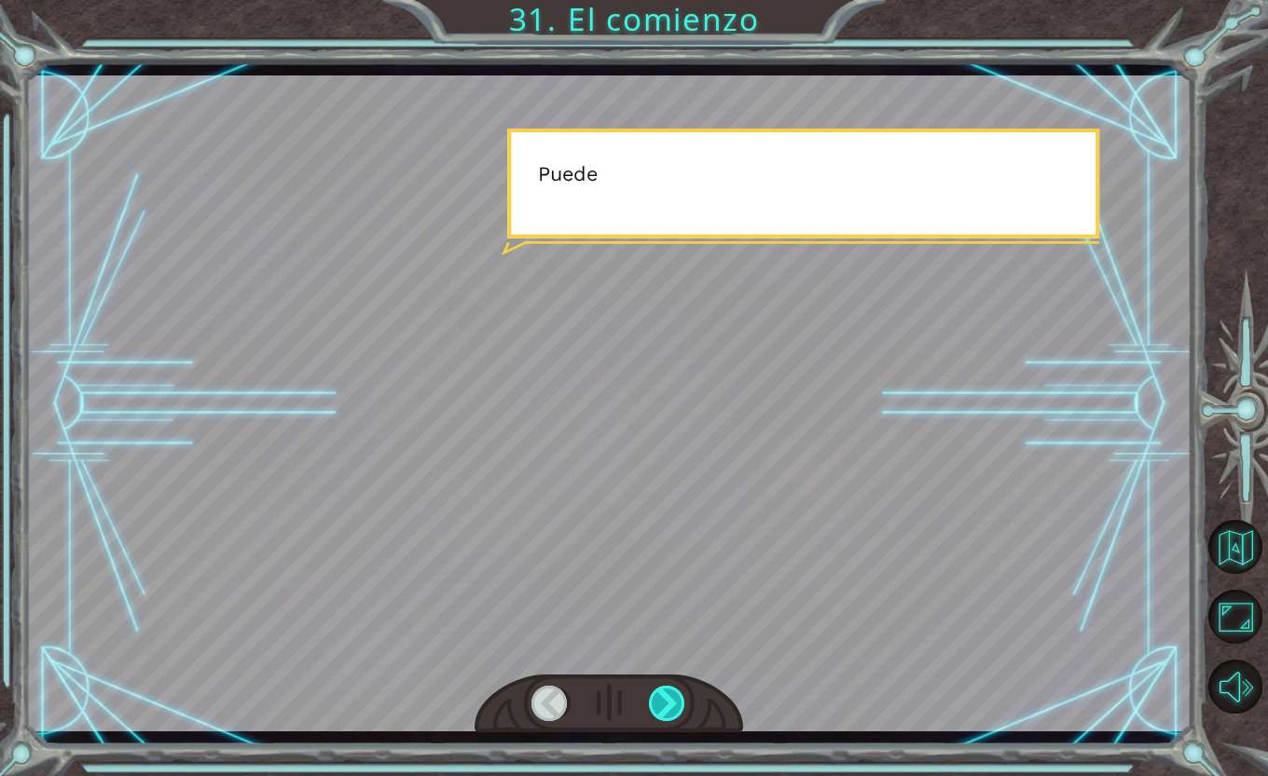
click at [665, 702] on div at bounding box center [667, 703] width 37 height 35
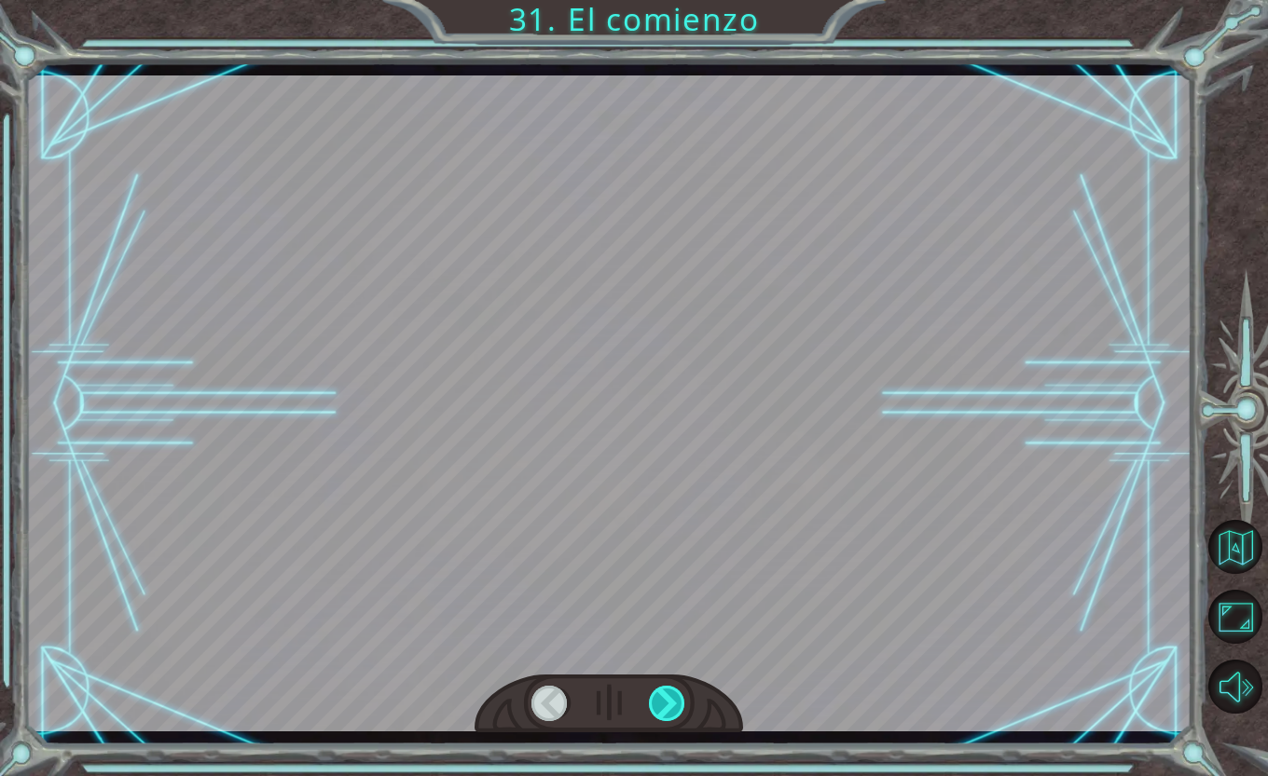
click at [665, 702] on div at bounding box center [667, 703] width 37 height 35
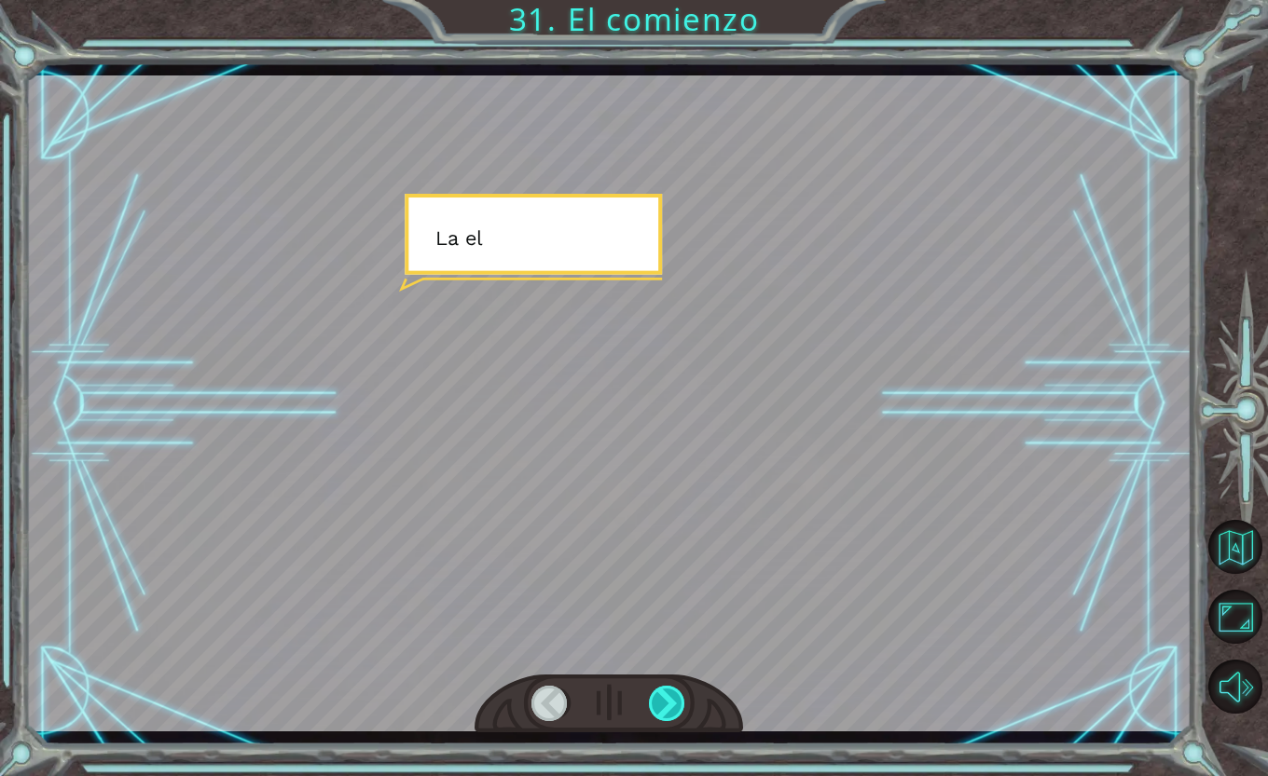
click at [665, 702] on div at bounding box center [667, 703] width 37 height 35
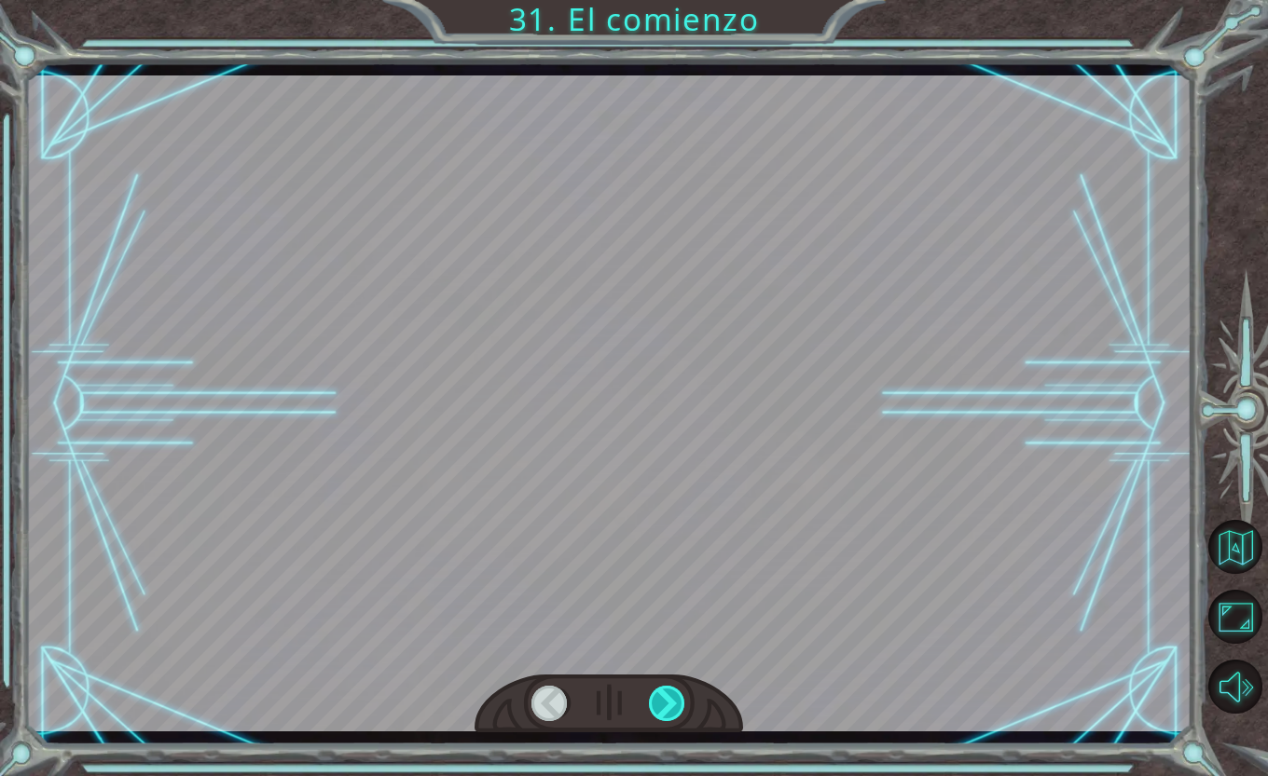
click at [665, 702] on div at bounding box center [667, 703] width 37 height 35
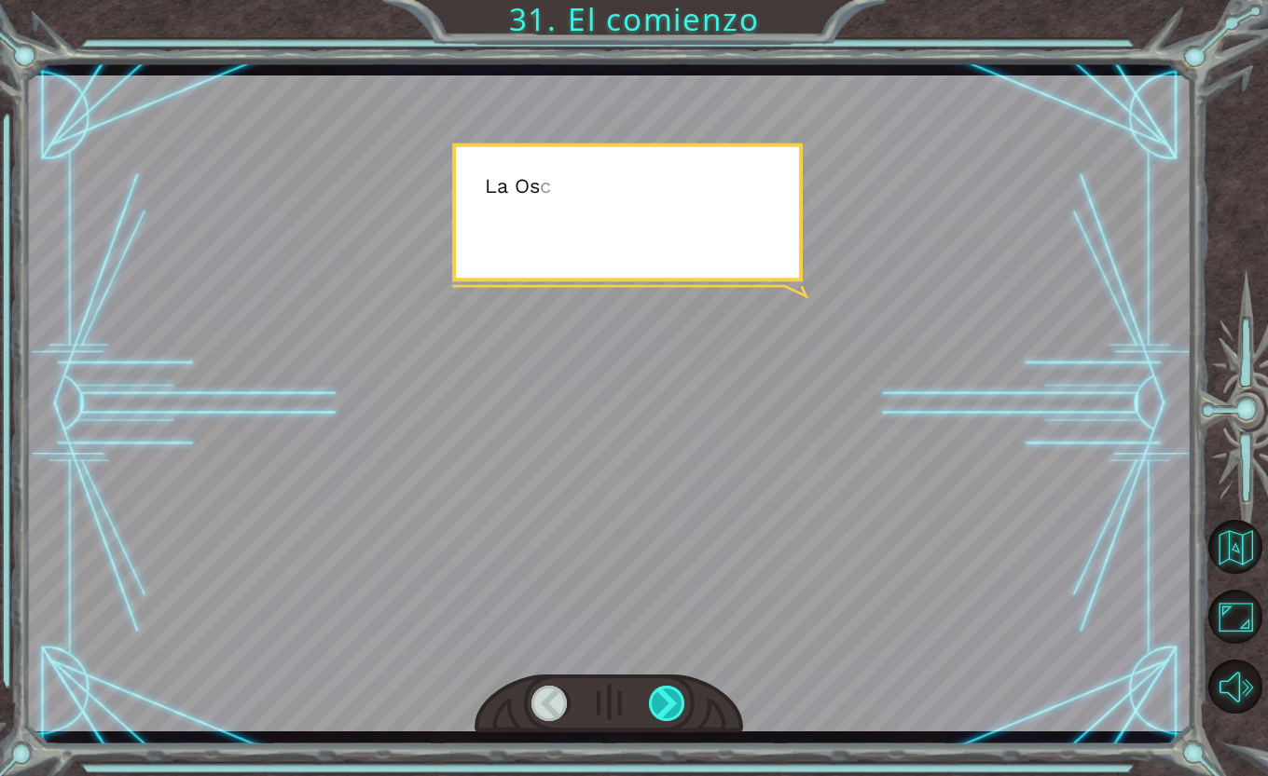
click at [665, 702] on div at bounding box center [667, 703] width 37 height 35
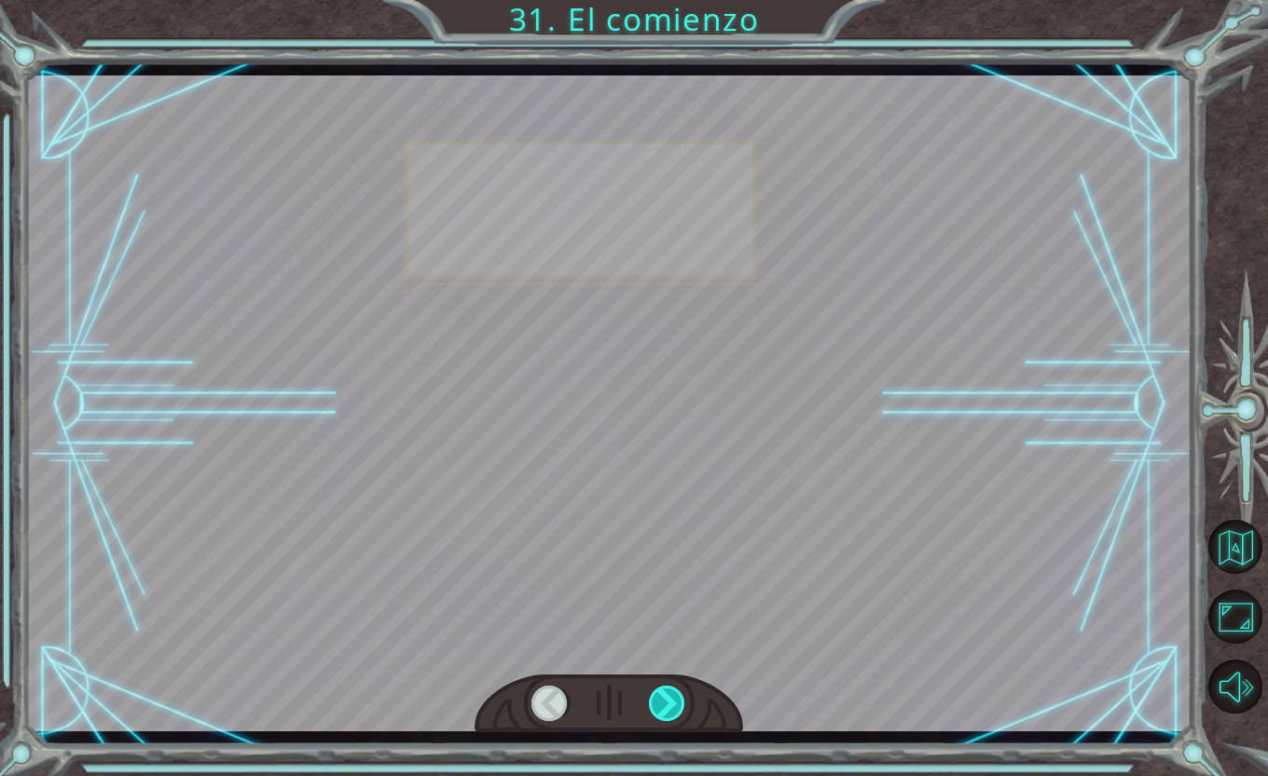
click at [665, 702] on div at bounding box center [667, 703] width 37 height 35
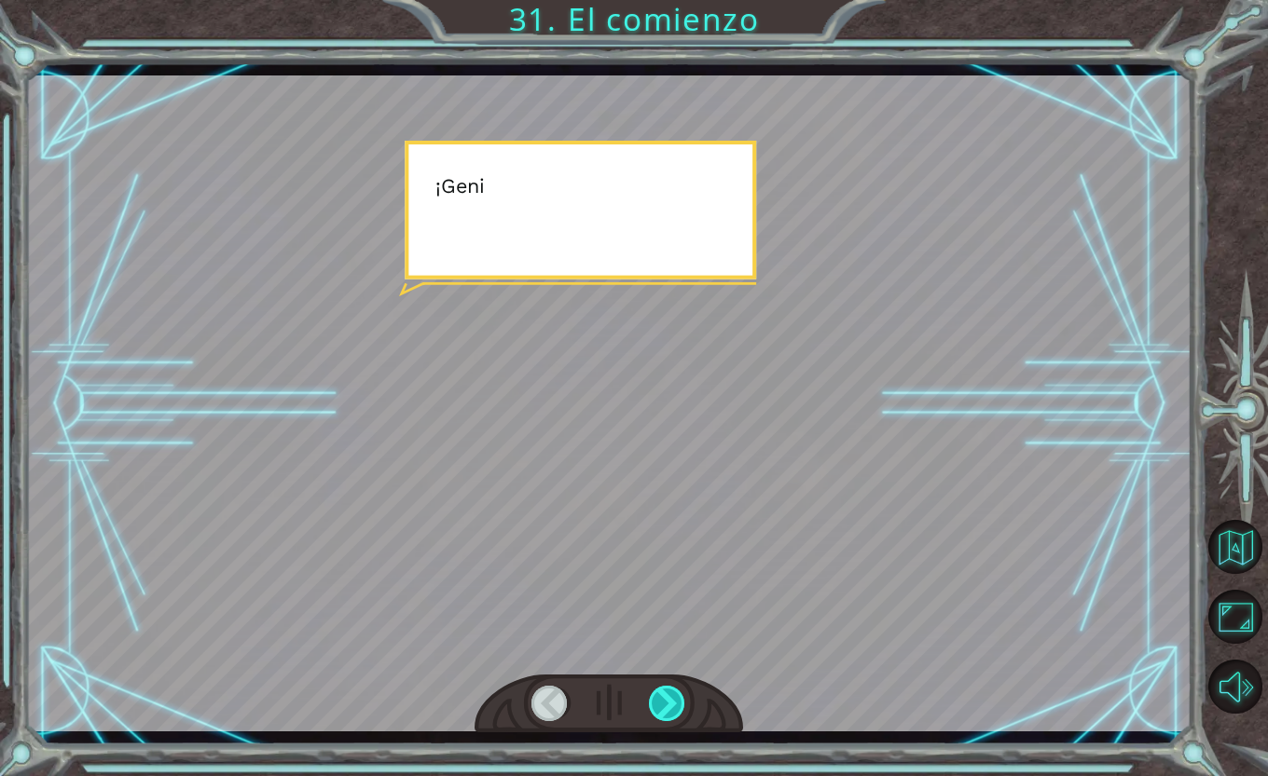
click at [665, 702] on div at bounding box center [667, 703] width 37 height 35
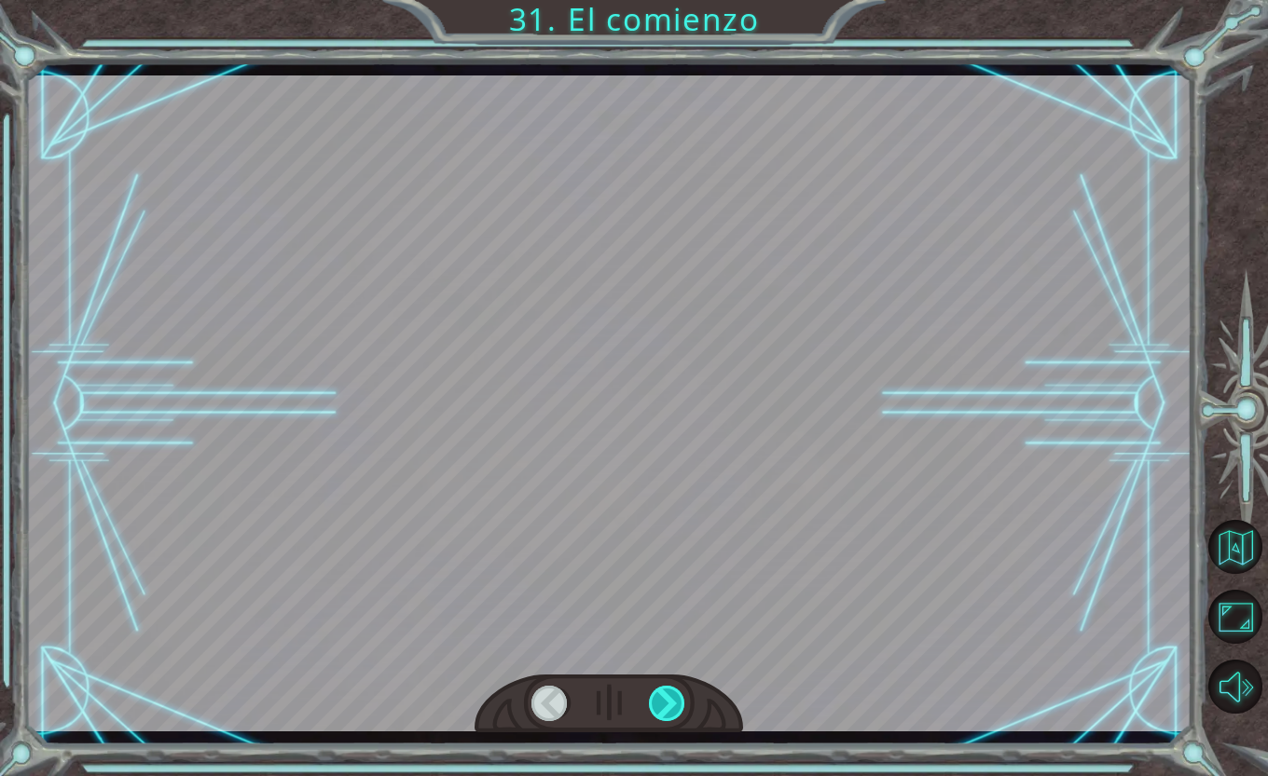
click at [665, 702] on div at bounding box center [667, 703] width 37 height 35
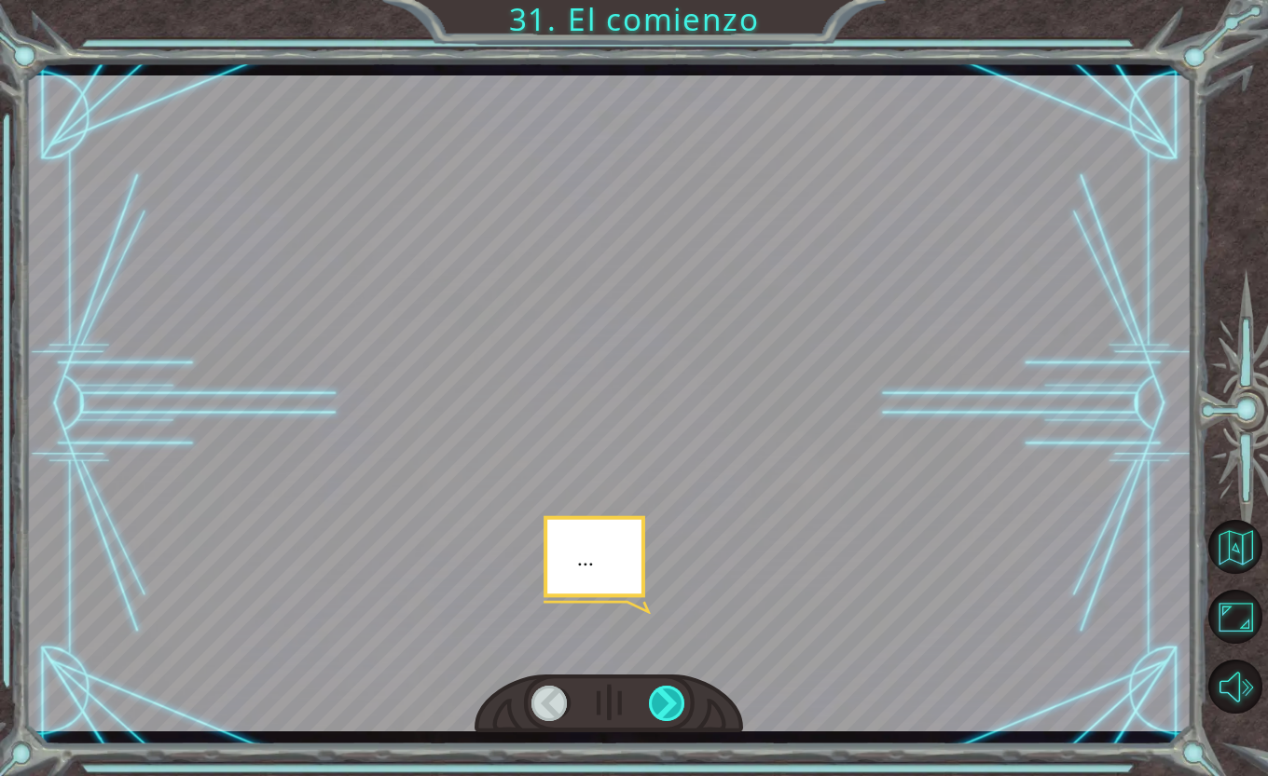
click at [665, 702] on div at bounding box center [667, 703] width 37 height 35
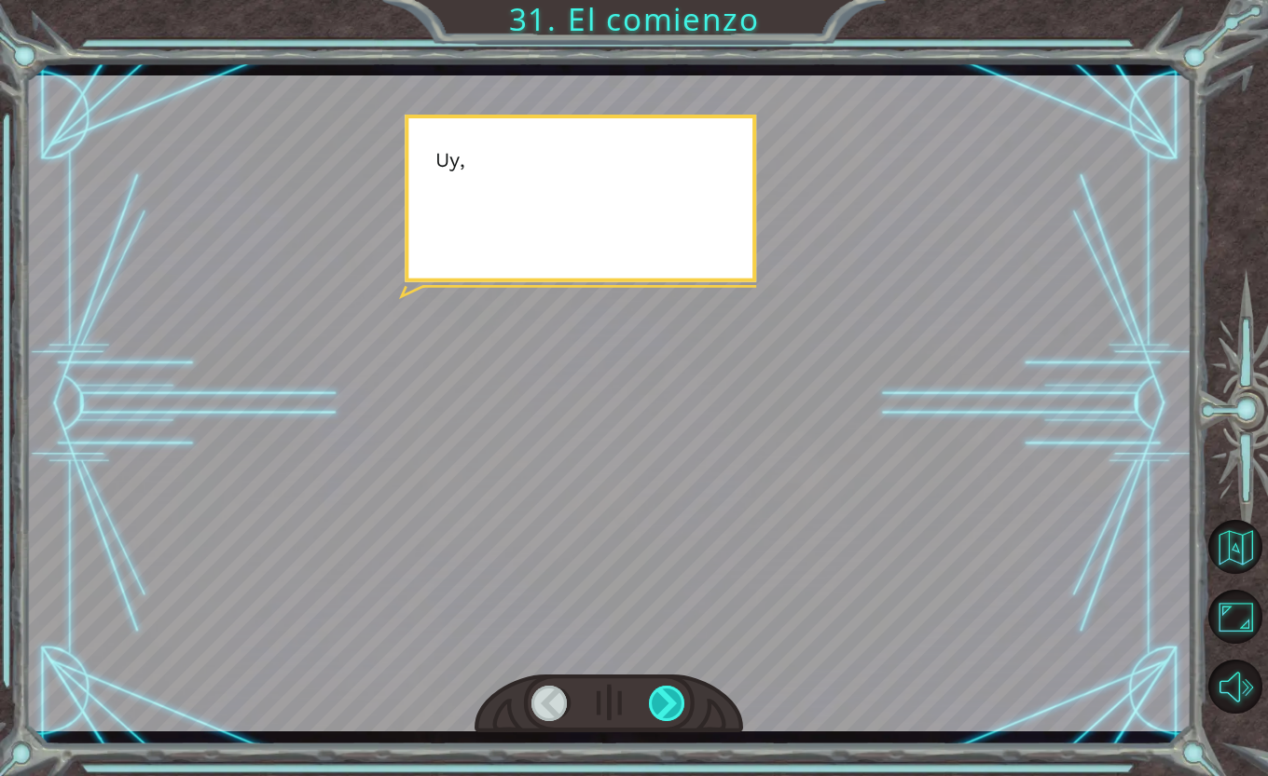
click at [665, 702] on div at bounding box center [667, 703] width 37 height 35
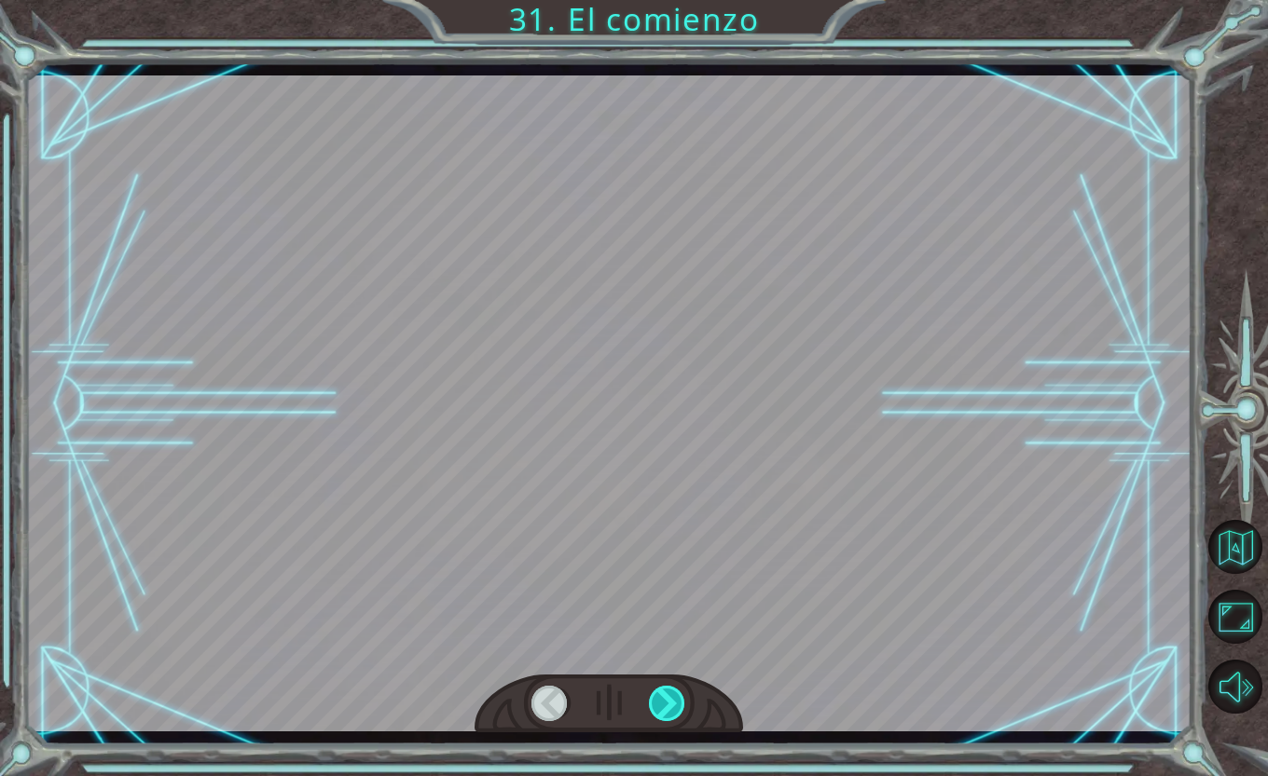
click at [665, 702] on div at bounding box center [667, 703] width 37 height 35
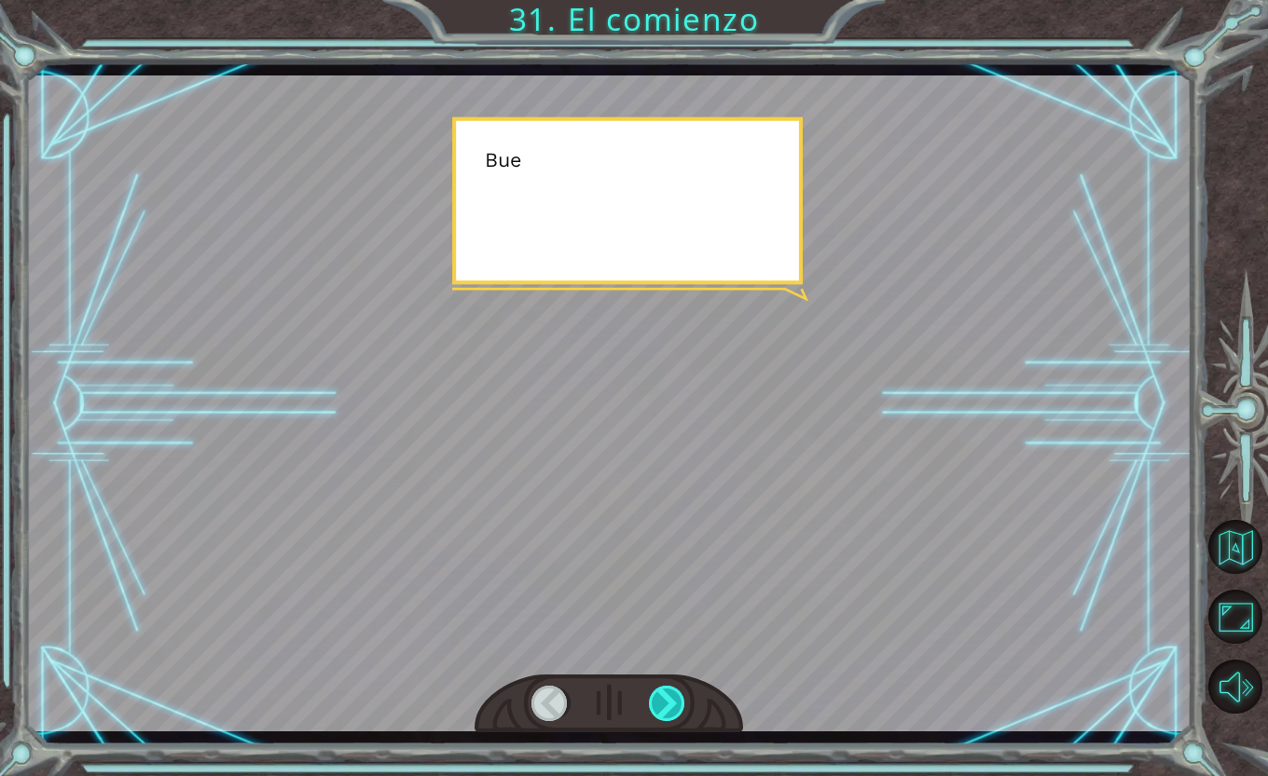
click at [665, 702] on div at bounding box center [667, 703] width 37 height 35
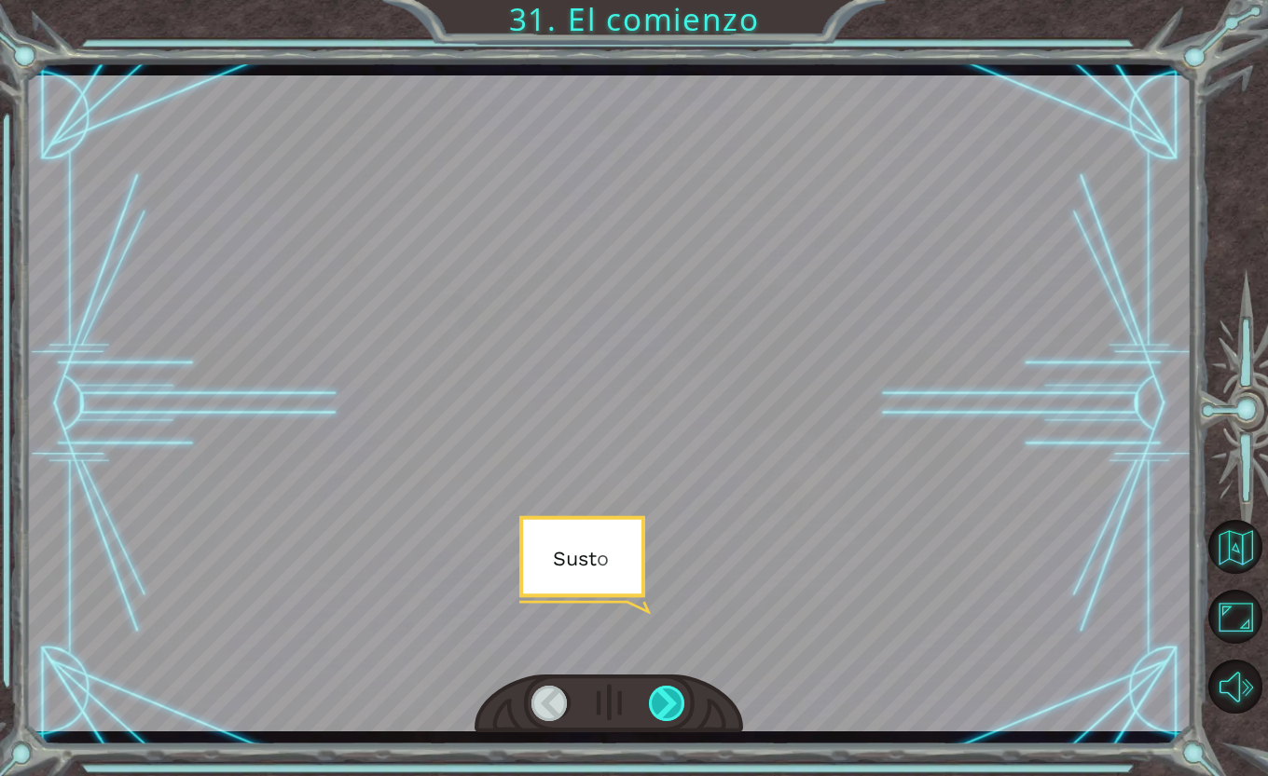
click at [665, 702] on div at bounding box center [667, 703] width 37 height 35
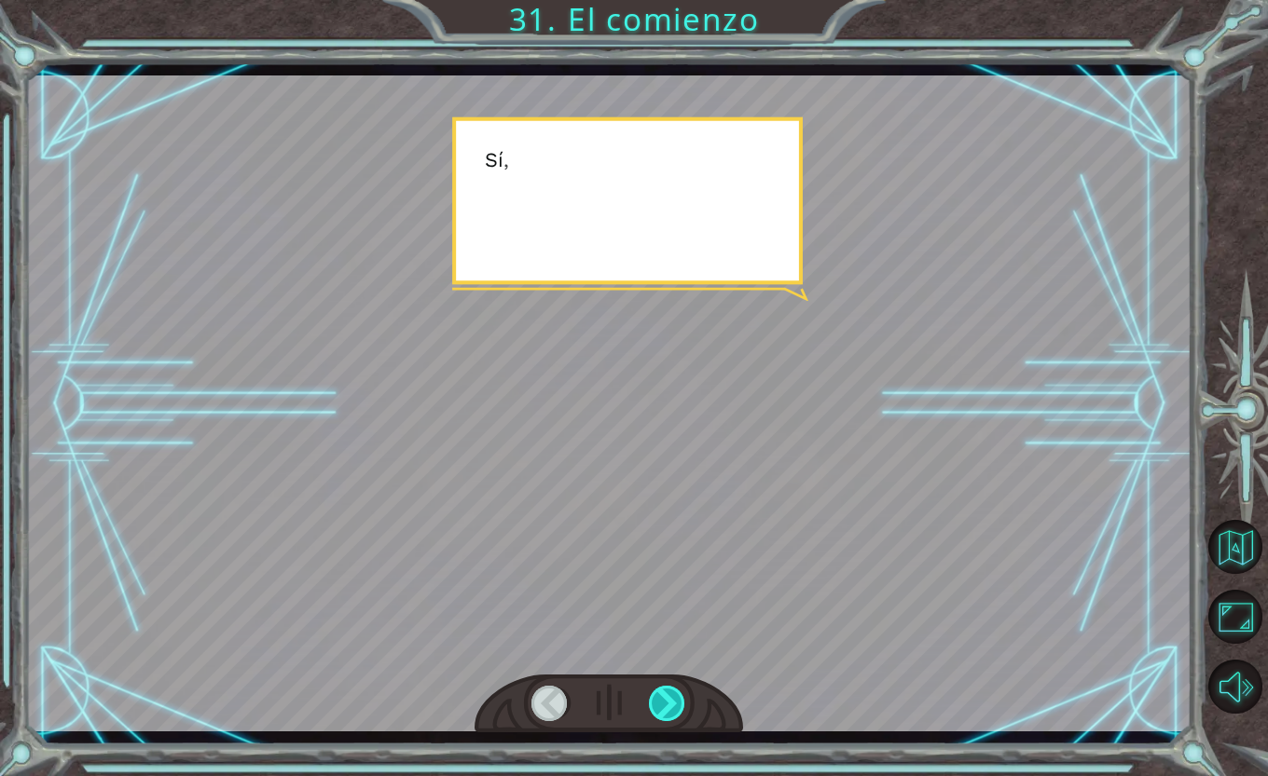
click at [665, 702] on div at bounding box center [667, 703] width 37 height 35
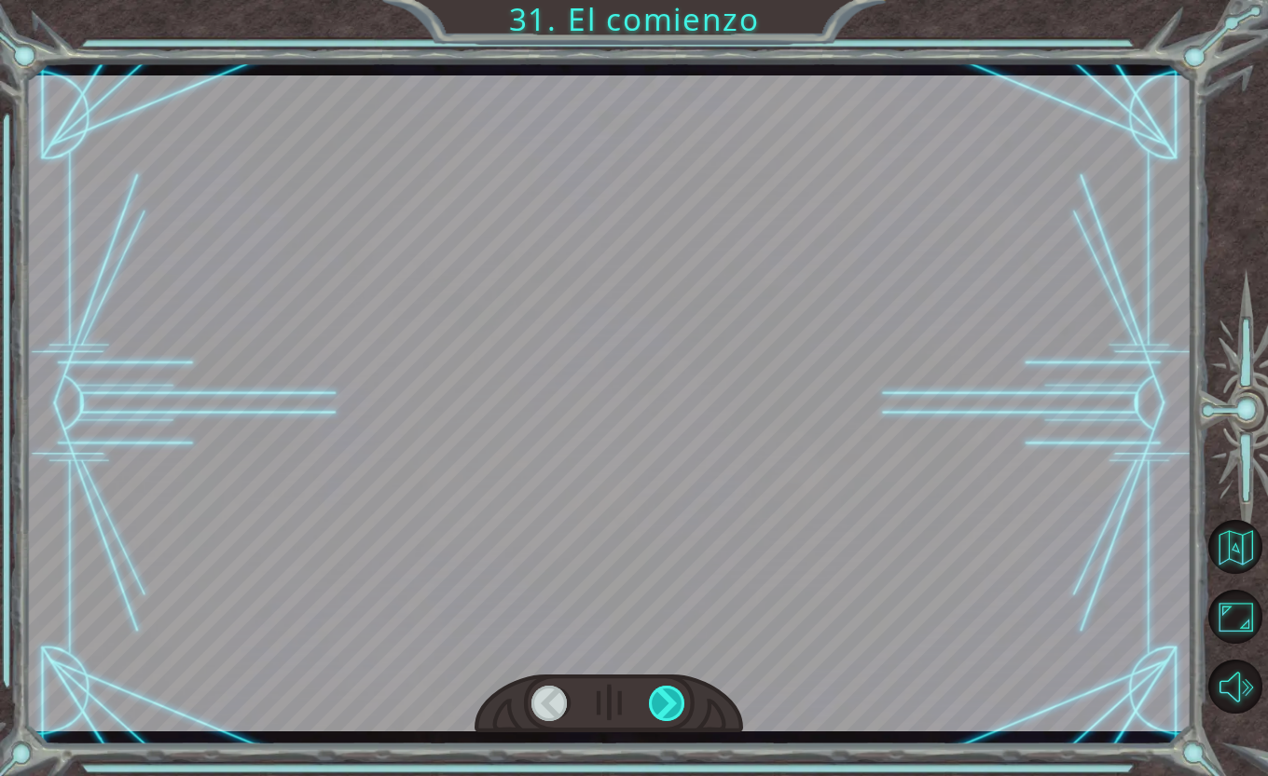
click at [665, 702] on div at bounding box center [667, 703] width 37 height 35
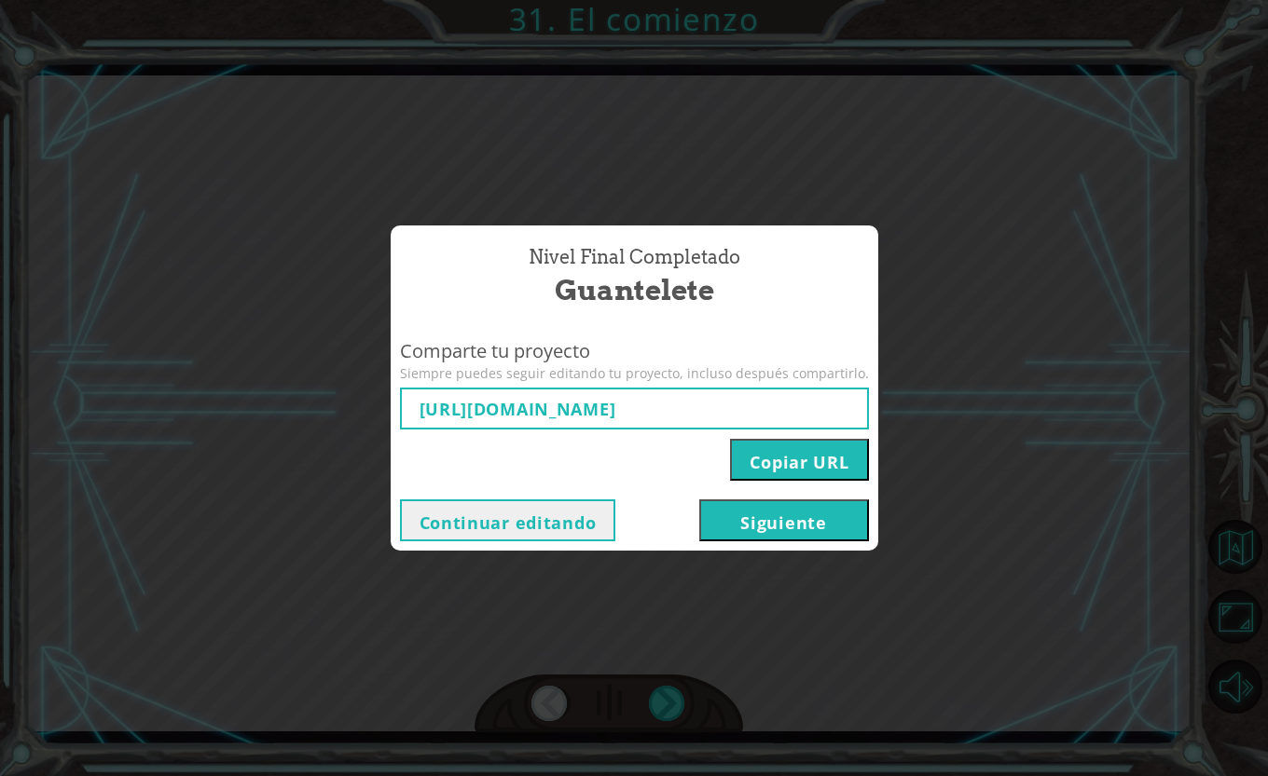
type input "[URL][DOMAIN_NAME]"
click at [563, 523] on button "Continuar editando" at bounding box center [508, 521] width 216 height 42
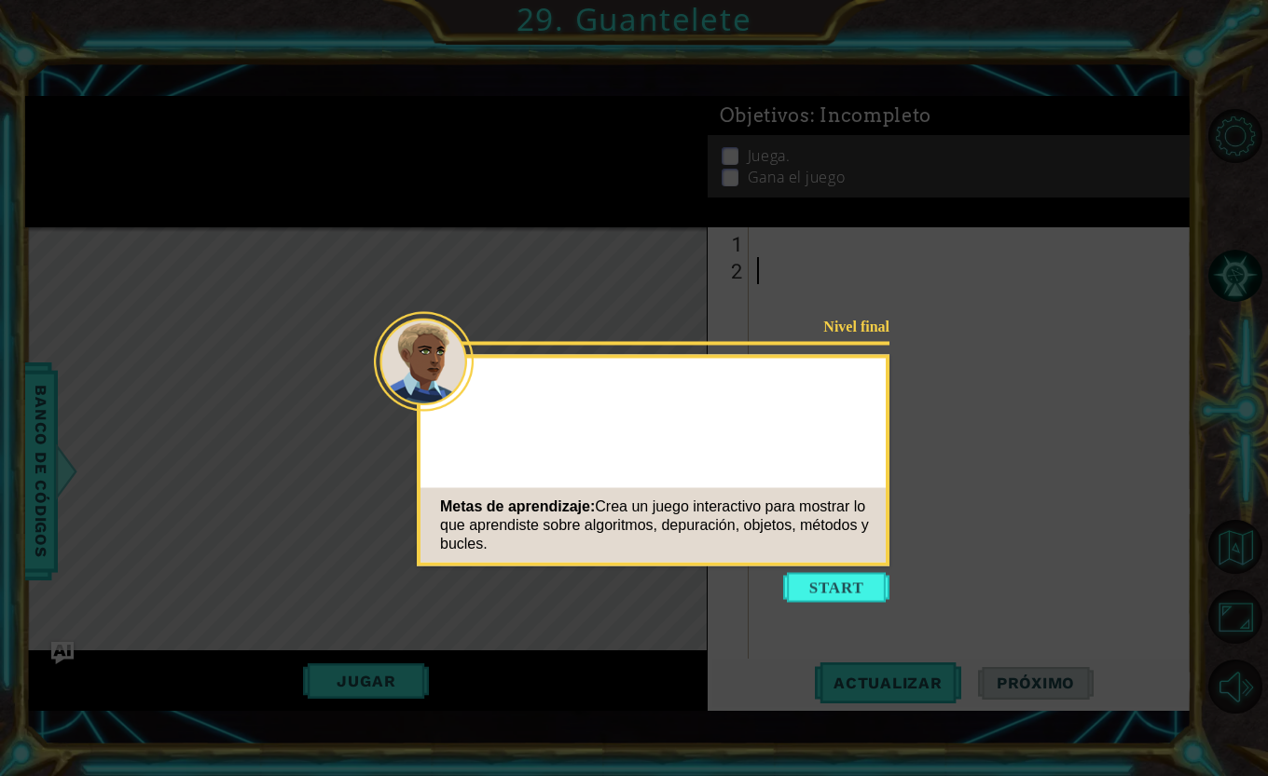
click at [808, 581] on button "Start" at bounding box center [836, 588] width 106 height 30
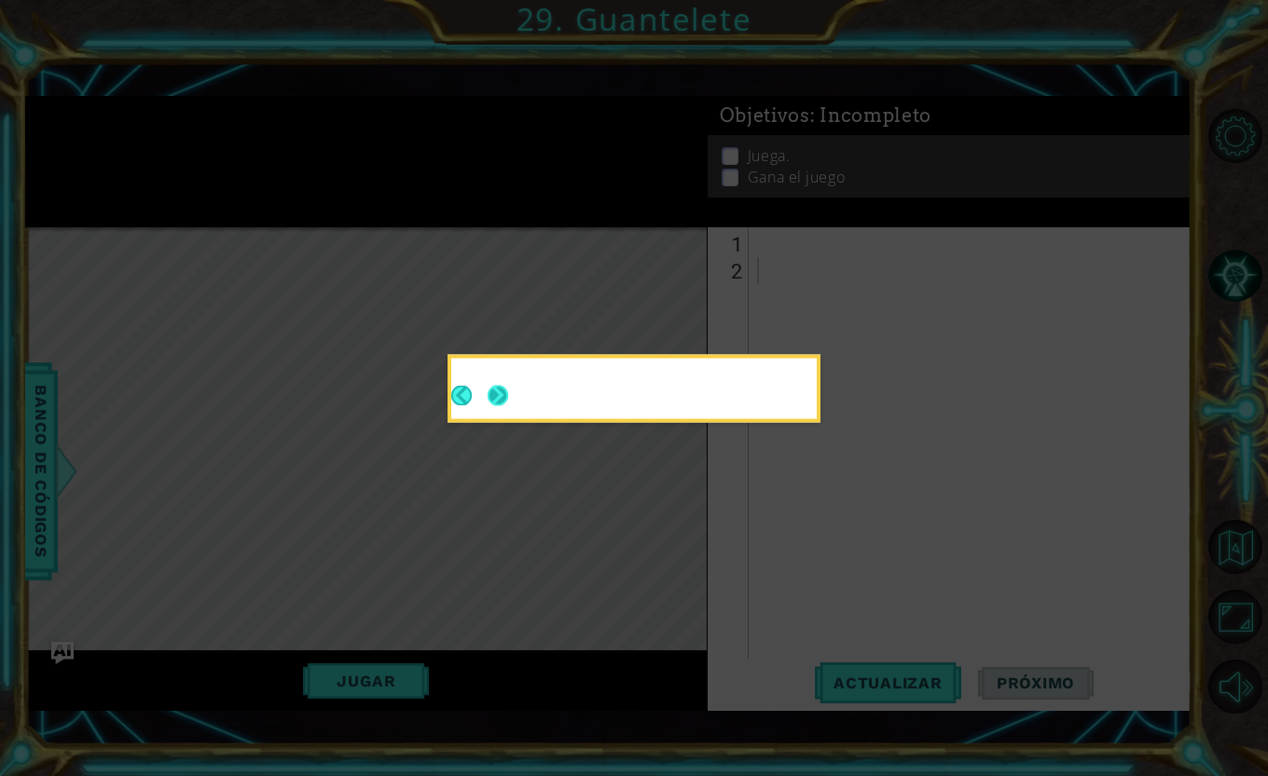
click at [504, 396] on button "Next" at bounding box center [497, 395] width 21 height 21
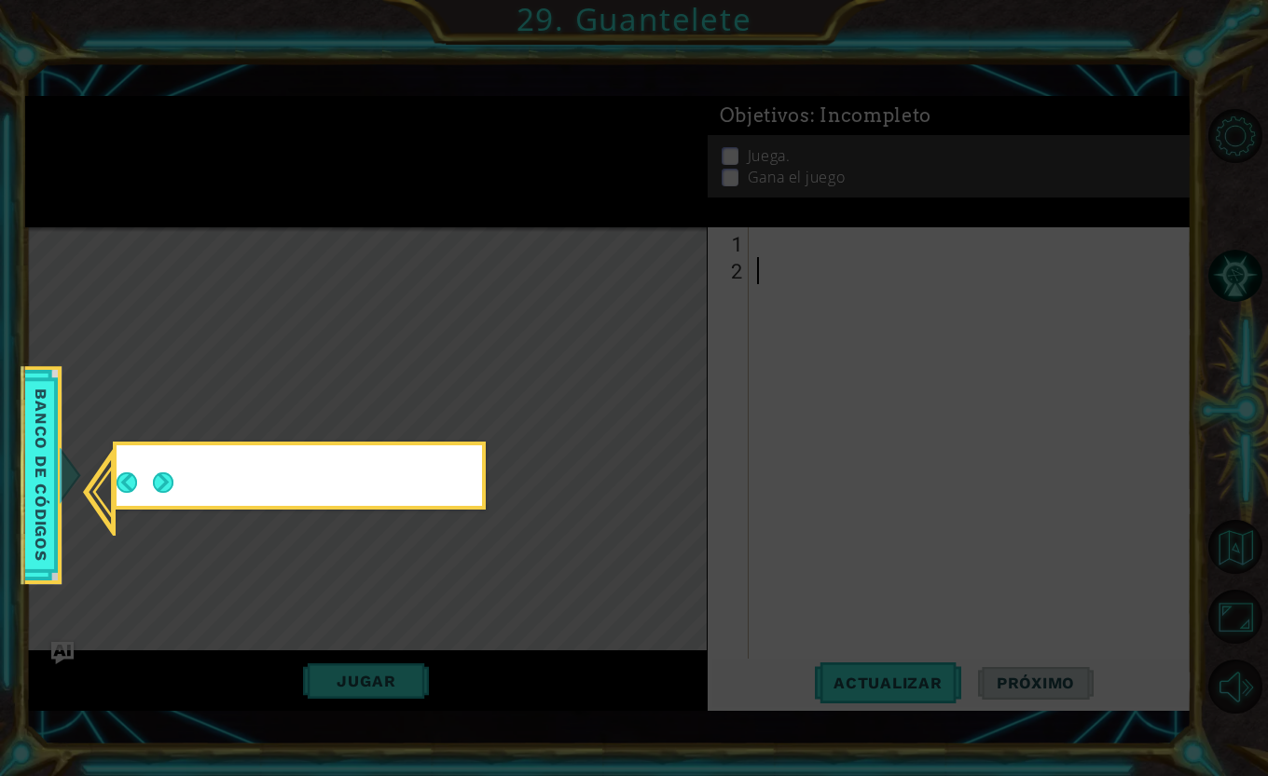
click at [159, 478] on button "Next" at bounding box center [162, 482] width 21 height 21
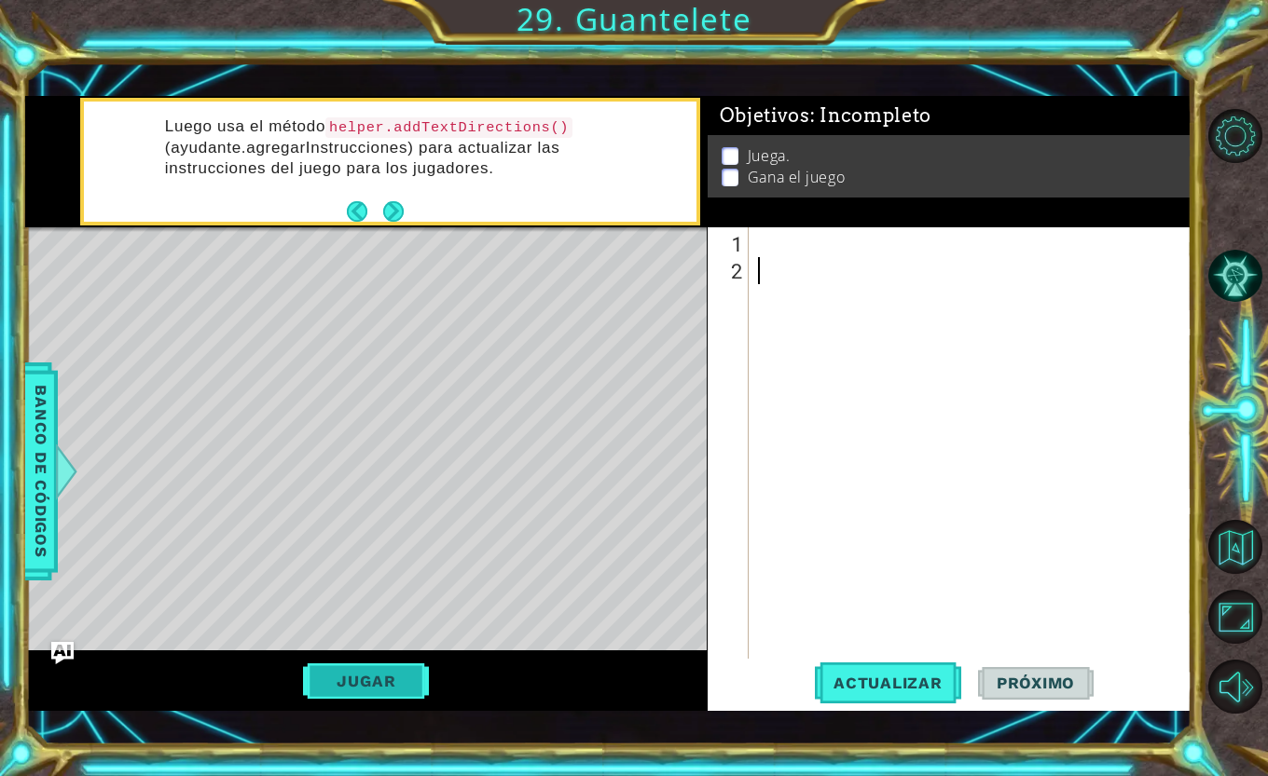
click at [358, 682] on button "Jugar" at bounding box center [366, 681] width 126 height 35
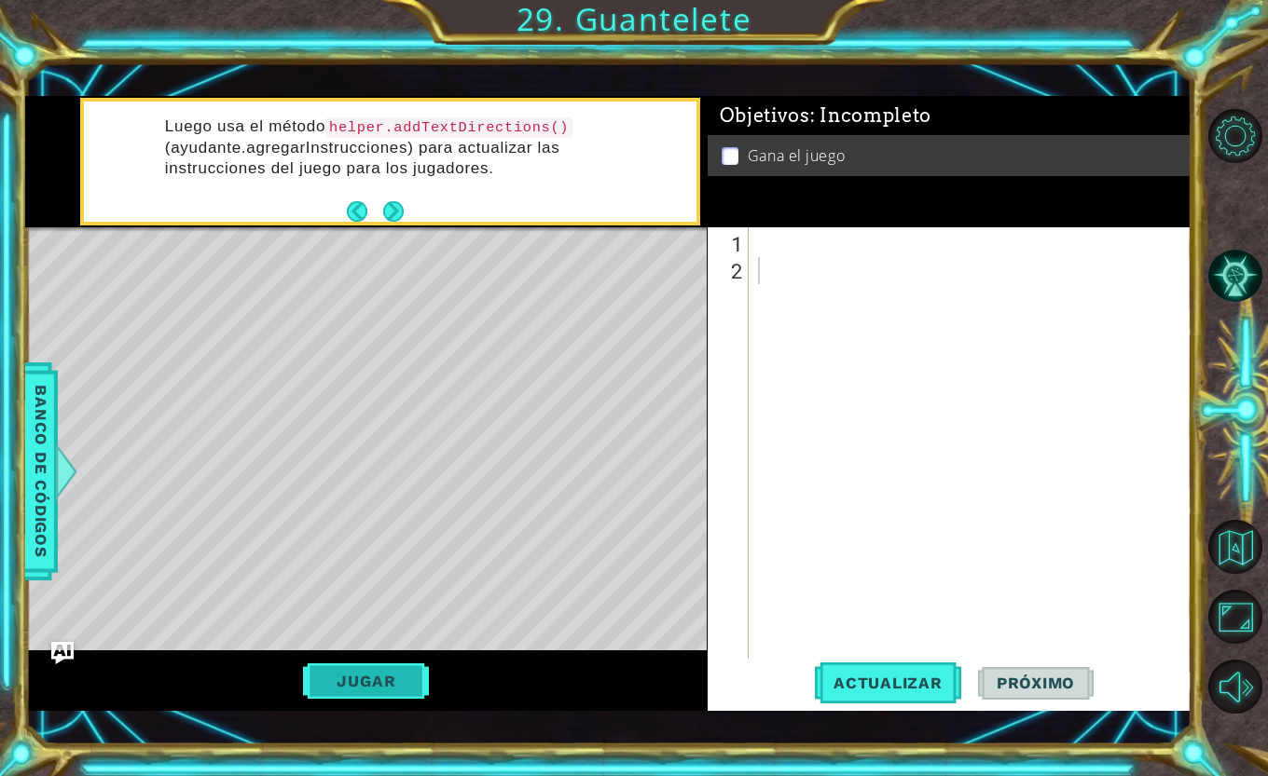
drag, startPoint x: 358, startPoint y: 682, endPoint x: 322, endPoint y: 692, distance: 36.6
click at [322, 692] on button "Jugar" at bounding box center [366, 681] width 126 height 35
